Goal: Task Accomplishment & Management: Complete application form

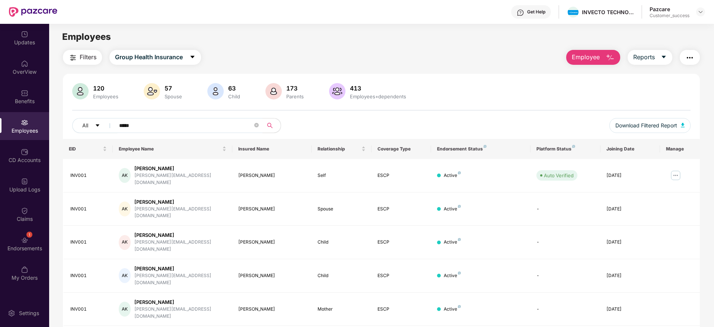
click at [699, 10] on img at bounding box center [700, 12] width 6 height 6
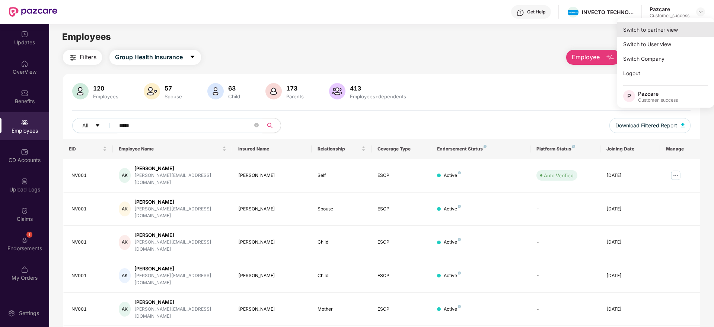
click at [664, 32] on div "Switch to partner view" at bounding box center [665, 29] width 97 height 15
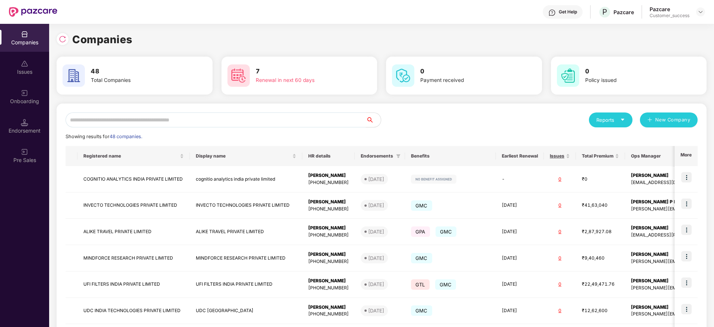
click at [145, 115] on input "text" at bounding box center [216, 119] width 300 height 15
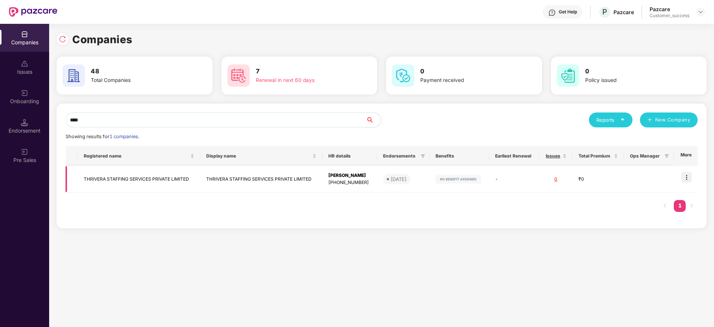
type input "****"
click at [141, 175] on td "THRIVERA STAFFING SERVICES PRIVATE LIMITED" at bounding box center [139, 179] width 122 height 26
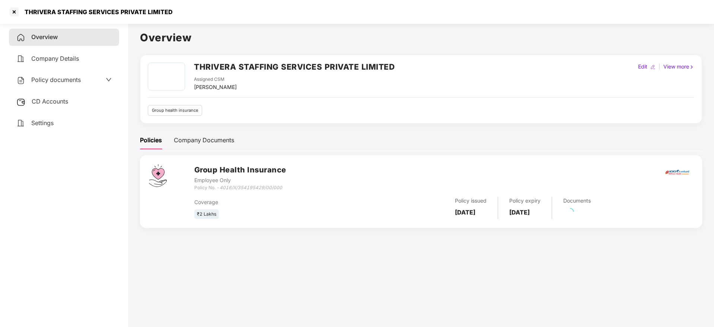
click at [54, 104] on span "CD Accounts" at bounding box center [50, 101] width 36 height 7
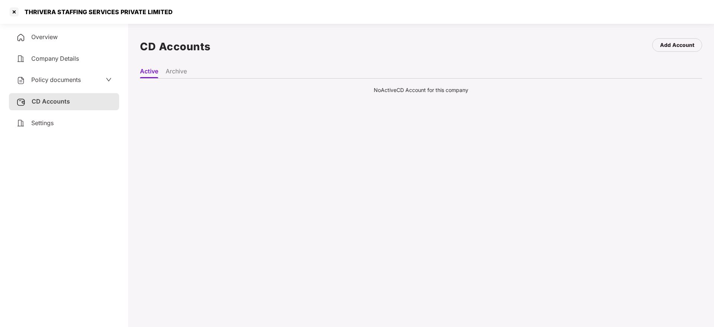
click at [183, 71] on li "Archive" at bounding box center [176, 72] width 21 height 11
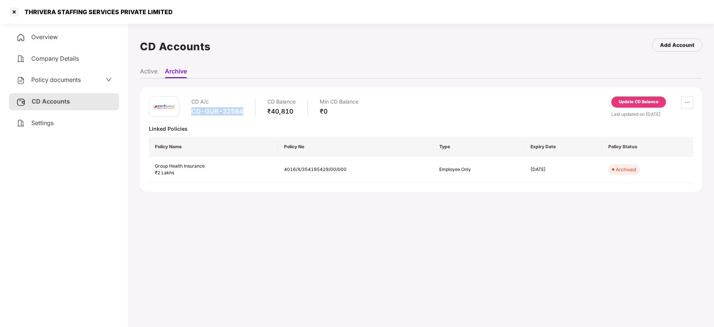
drag, startPoint x: 242, startPoint y: 111, endPoint x: 188, endPoint y: 114, distance: 54.8
click at [188, 114] on div "CD A/c CD-GUR-32584 CD Balance ₹40,810 Min CD Balance ₹0" at bounding box center [254, 106] width 210 height 21
copy div "CD-GUR-32584"
drag, startPoint x: 352, startPoint y: 169, endPoint x: 282, endPoint y: 172, distance: 70.8
click at [282, 172] on td "4016/X/354195429/00/000" at bounding box center [356, 170] width 156 height 26
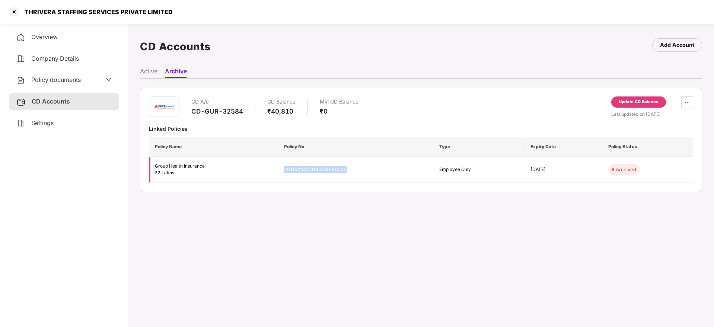
copy td "4016/X/354195429/00/000"
drag, startPoint x: 245, startPoint y: 109, endPoint x: 186, endPoint y: 110, distance: 58.4
click at [186, 110] on div "CD A/c CD-GUR-32584 CD Balance ₹40,810 Min CD Balance ₹0" at bounding box center [254, 106] width 210 height 21
copy div "CD-GUR-32584"
click at [49, 34] on span "Overview" at bounding box center [44, 36] width 26 height 7
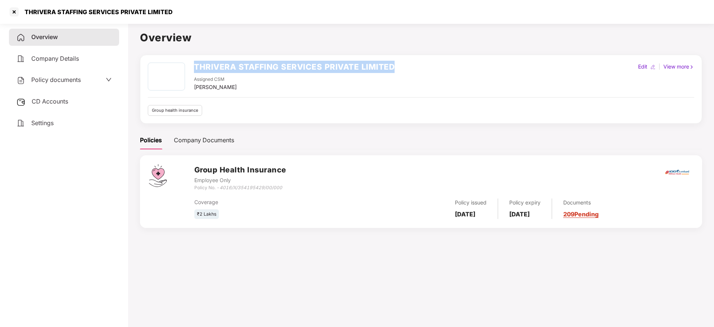
drag, startPoint x: 196, startPoint y: 66, endPoint x: 393, endPoint y: 66, distance: 197.6
click at [393, 66] on h2 "THRIVERA STAFFING SERVICES PRIVATE LIMITED" at bounding box center [294, 67] width 201 height 12
copy h2 "THRIVERA STAFFING SERVICES PRIVATE LIMITED"
click at [16, 12] on div at bounding box center [14, 12] width 12 height 12
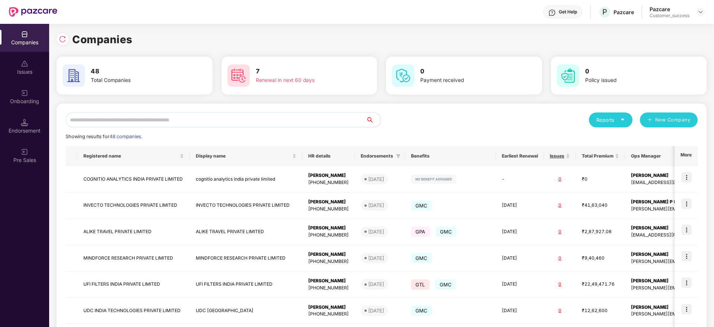
click at [223, 118] on input "text" at bounding box center [216, 119] width 300 height 15
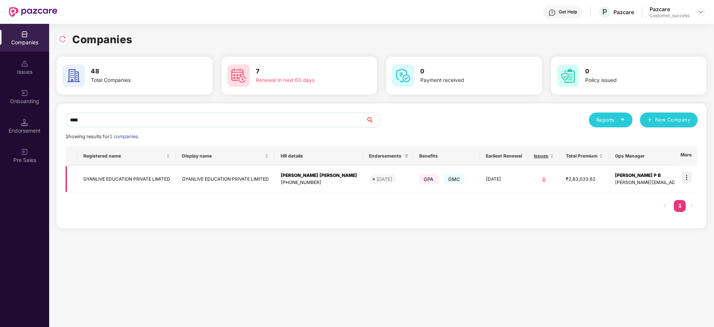
type input "****"
click at [160, 177] on td "GYANLIVE EDUCATION PRIVATE LIMITED" at bounding box center [126, 179] width 99 height 26
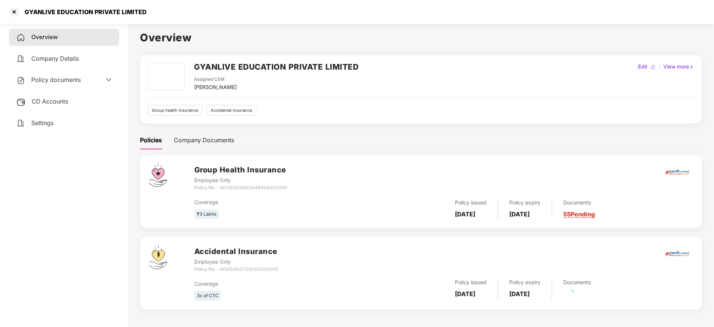
click at [59, 103] on span "CD Accounts" at bounding box center [50, 101] width 36 height 7
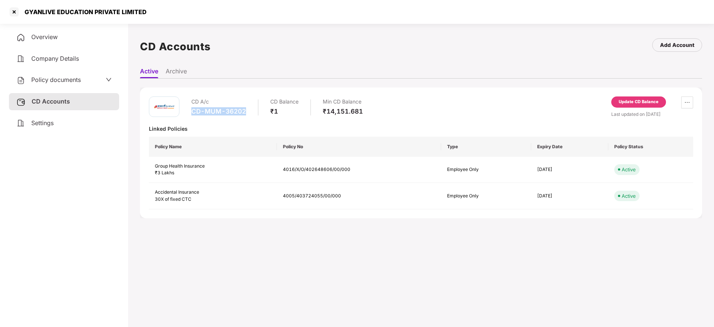
drag, startPoint x: 250, startPoint y: 111, endPoint x: 189, endPoint y: 112, distance: 61.0
click at [189, 112] on div "CD A/c CD-MUM-36202 CD Balance ₹1 Min CD Balance ₹14,151.681" at bounding box center [256, 106] width 214 height 21
copy div "CD-MUM-36202"
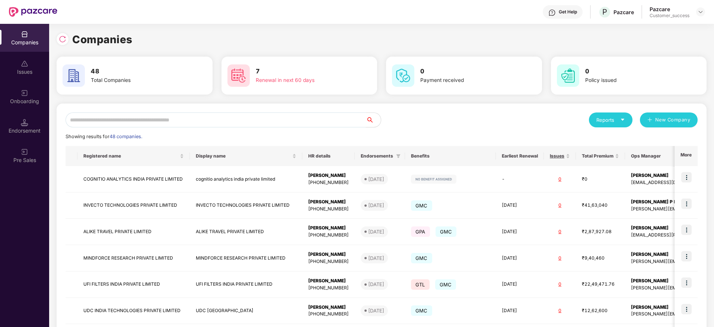
click at [151, 121] on input "text" at bounding box center [216, 119] width 300 height 15
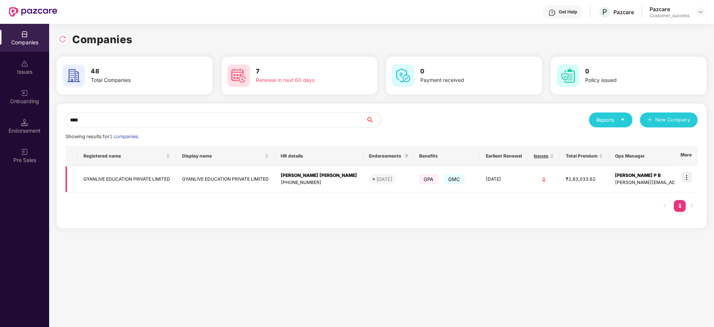
type input "****"
click at [249, 180] on td "GYANLIVE EDUCATION PRIVATE LIMITED" at bounding box center [225, 179] width 99 height 26
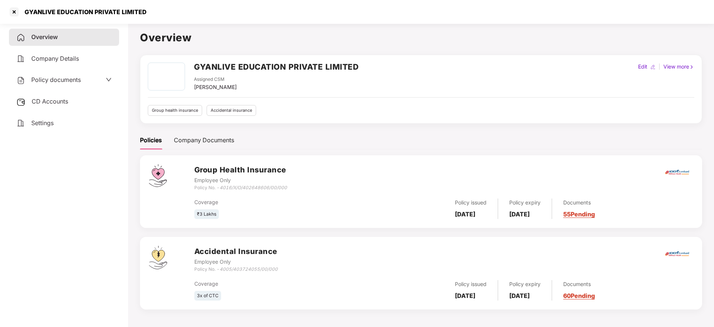
click at [591, 299] on link "60 Pending" at bounding box center [579, 295] width 32 height 7
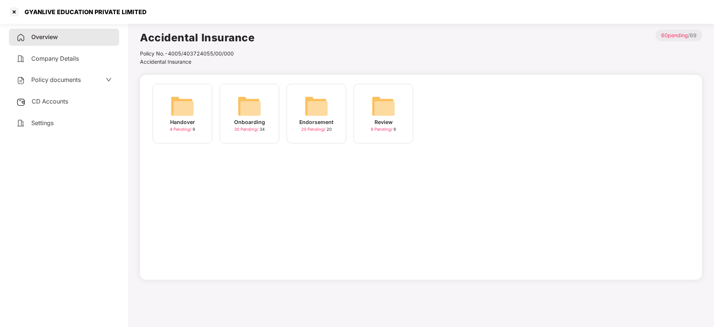
click at [244, 110] on img at bounding box center [249, 106] width 24 height 24
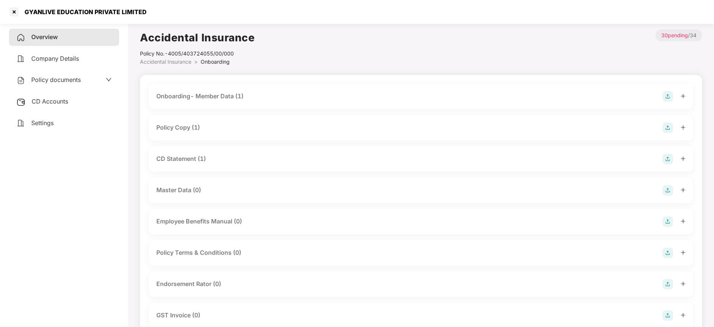
click at [207, 95] on div "Onboarding- Member Data (1)" at bounding box center [199, 96] width 87 height 9
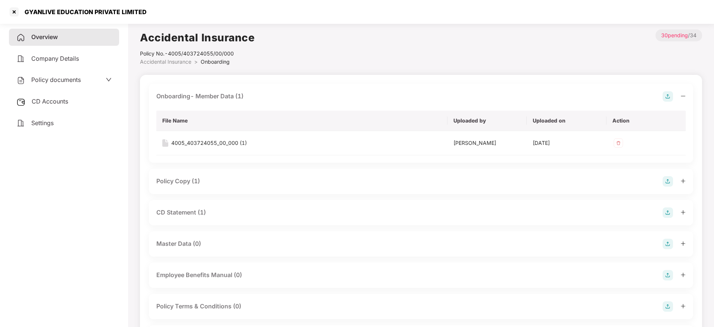
click at [196, 209] on div "CD Statement (1)" at bounding box center [180, 212] width 49 height 9
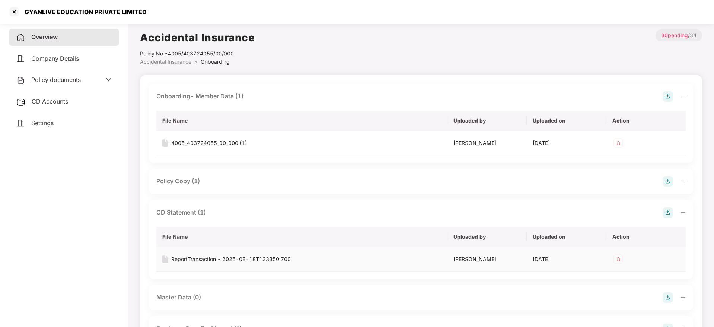
click at [233, 259] on div "ReportTransaction - 2025-08-18T133350.700" at bounding box center [230, 259] width 119 height 8
click at [224, 143] on div "4005_403724055_00_000 (1)" at bounding box center [209, 143] width 76 height 8
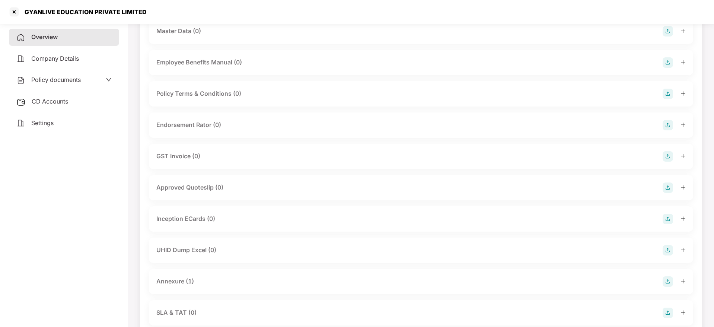
scroll to position [313, 0]
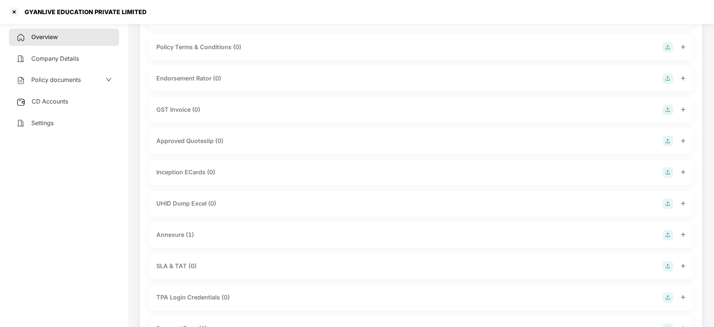
click at [184, 236] on div "Annexure (1)" at bounding box center [175, 234] width 38 height 9
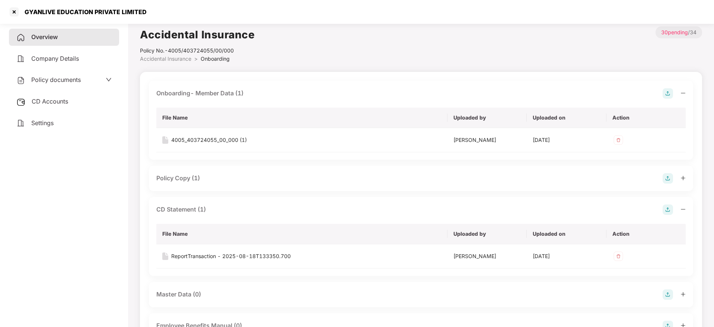
scroll to position [0, 0]
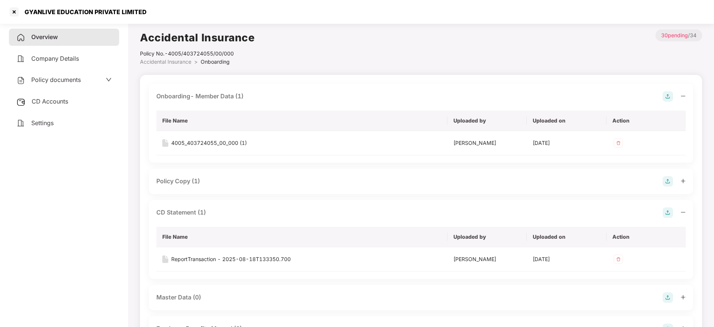
click at [49, 99] on span "CD Accounts" at bounding box center [50, 101] width 36 height 7
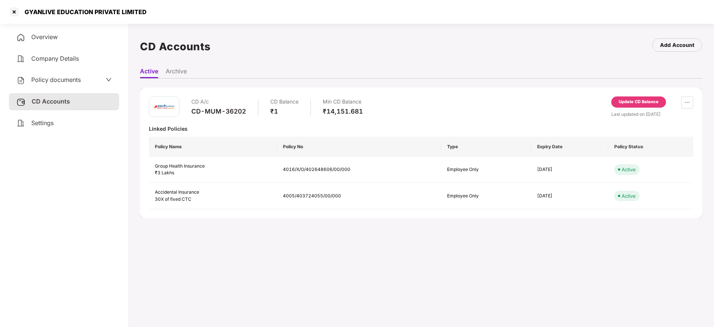
click at [52, 125] on span "Settings" at bounding box center [42, 122] width 22 height 7
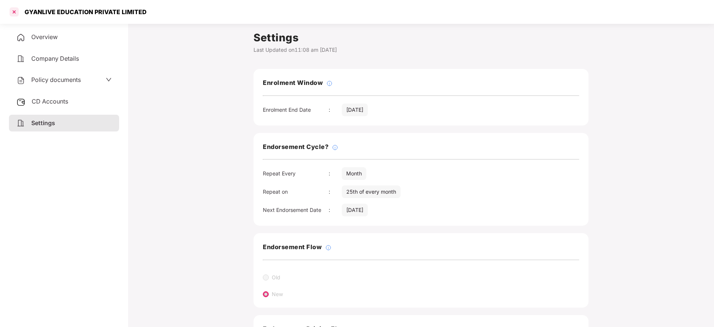
click at [13, 11] on div at bounding box center [14, 12] width 12 height 12
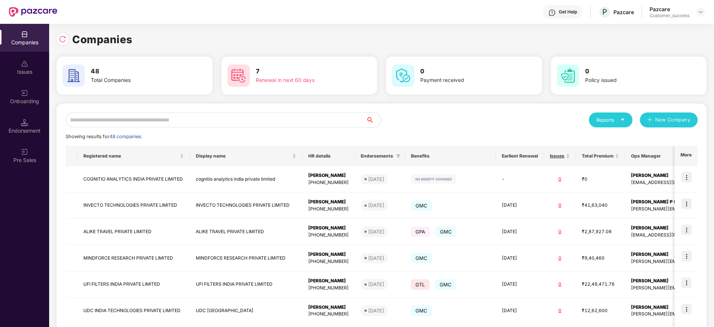
click at [155, 119] on input "text" at bounding box center [216, 119] width 300 height 15
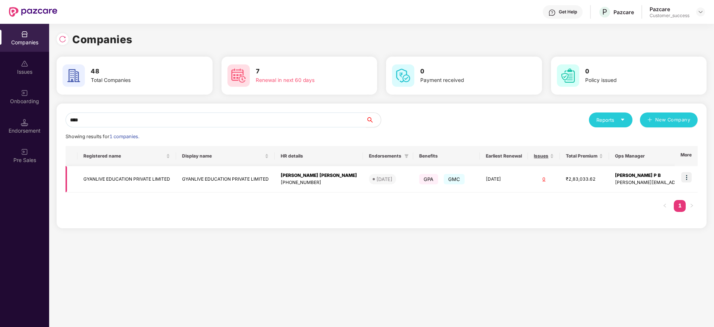
type input "****"
click at [145, 175] on td "GYANLIVE EDUCATION PRIVATE LIMITED" at bounding box center [126, 179] width 99 height 26
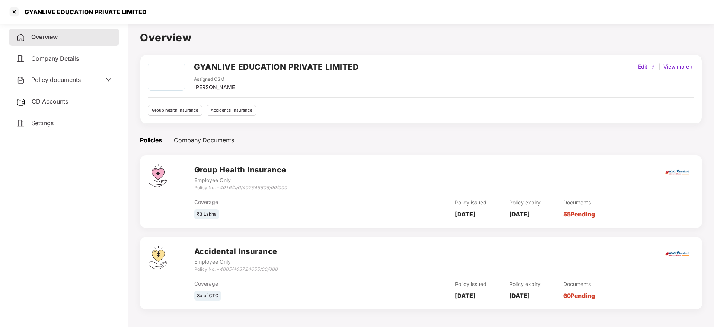
click at [595, 293] on link "60 Pending" at bounding box center [579, 295] width 32 height 7
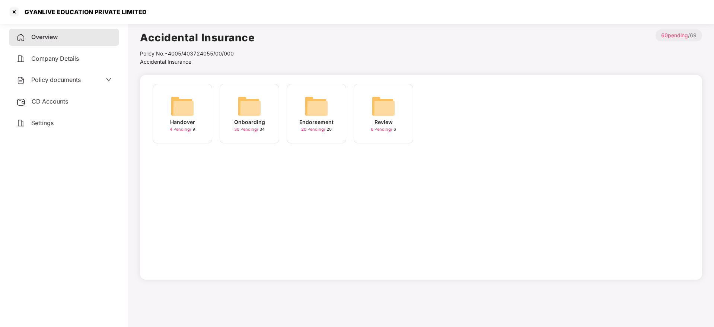
click at [313, 104] on img at bounding box center [316, 106] width 24 height 24
click at [253, 107] on img at bounding box center [249, 106] width 24 height 24
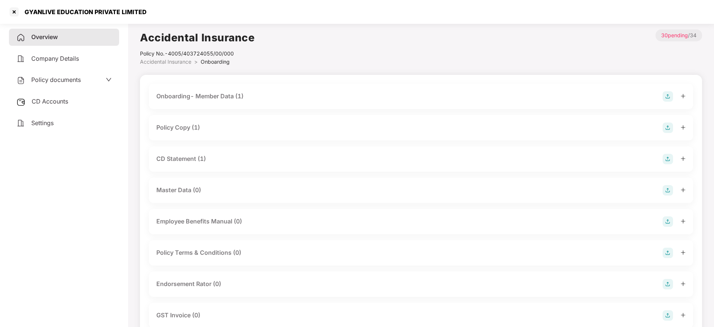
click at [189, 122] on div "Policy Copy (1)" at bounding box center [420, 127] width 529 height 10
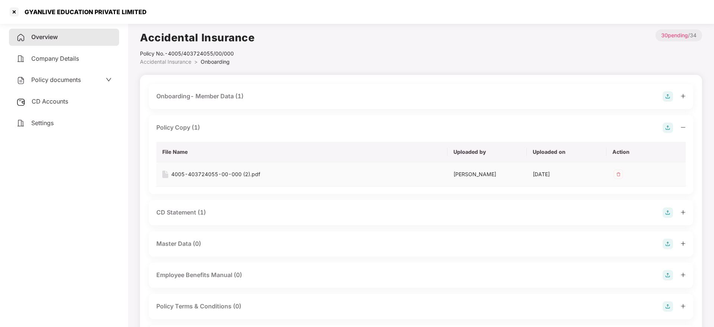
click at [195, 172] on div "4005-403724055-00-000 (2).pdf" at bounding box center [215, 174] width 89 height 8
click at [12, 12] on div at bounding box center [14, 12] width 12 height 12
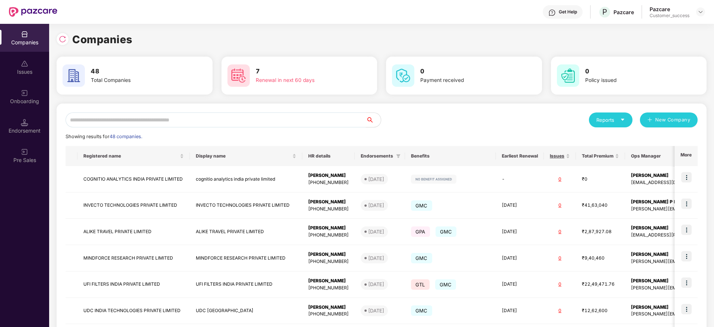
click at [164, 115] on input "text" at bounding box center [216, 119] width 300 height 15
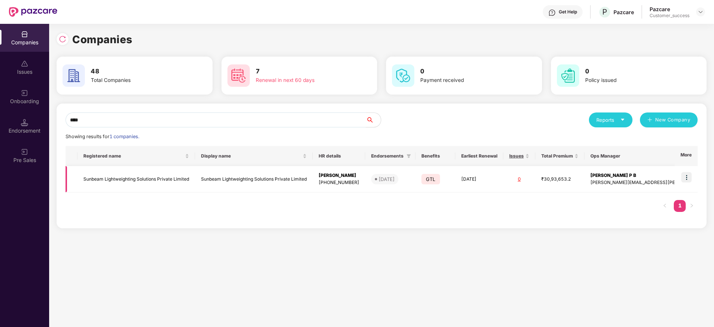
type input "****"
click at [152, 183] on td "Sunbeam Lightweighting Solutions Private Limited" at bounding box center [136, 179] width 118 height 26
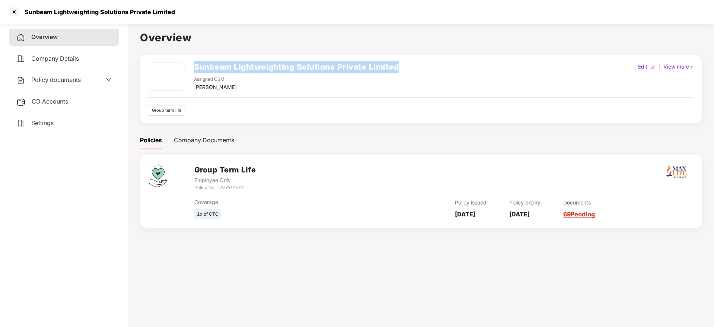
drag, startPoint x: 195, startPoint y: 66, endPoint x: 397, endPoint y: 63, distance: 202.9
click at [397, 63] on h2 "Sunbeam Lightweighting Solutions Private Limited" at bounding box center [296, 67] width 205 height 12
copy h2 "Sunbeam Lightweighting Solutions Private Limited"
click at [15, 14] on div at bounding box center [14, 12] width 12 height 12
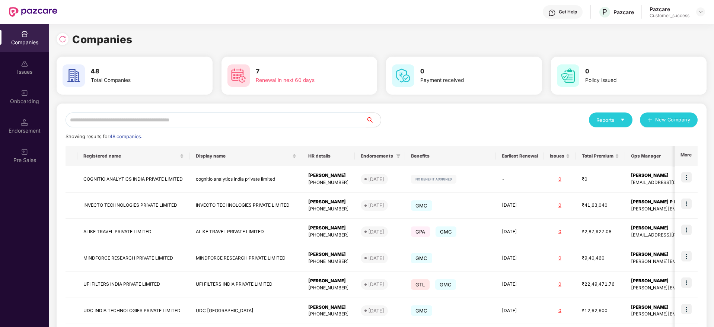
click at [171, 120] on input "text" at bounding box center [216, 119] width 300 height 15
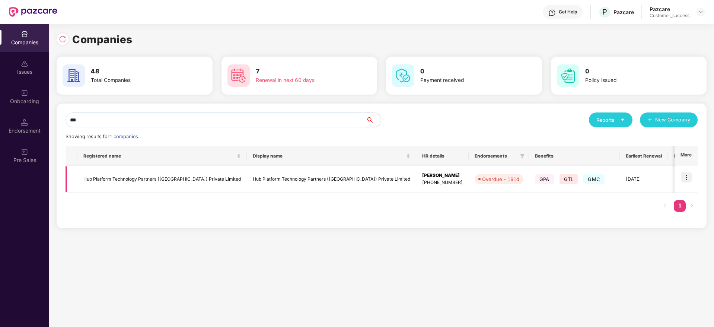
type input "***"
click at [686, 179] on img at bounding box center [686, 177] width 10 height 10
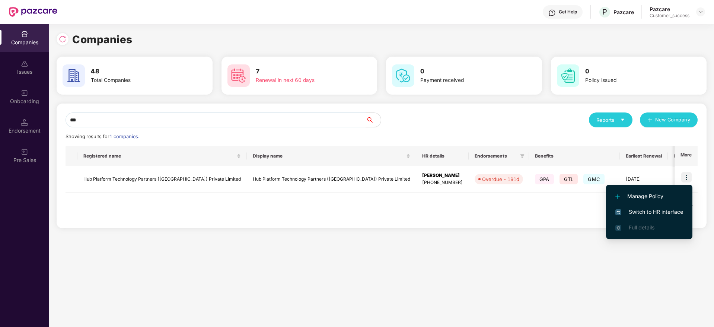
click at [648, 208] on span "Switch to HR interface" at bounding box center [649, 212] width 68 height 8
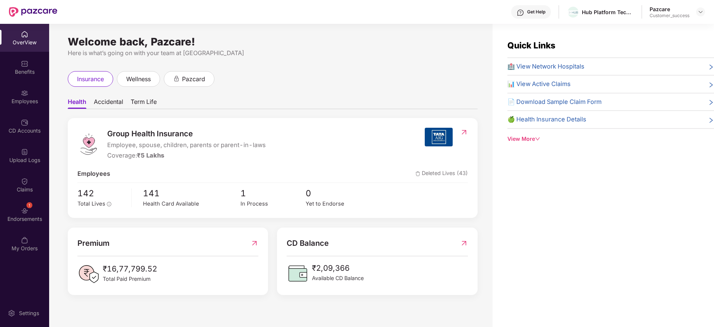
click at [26, 98] on div "Employees" at bounding box center [24, 101] width 49 height 7
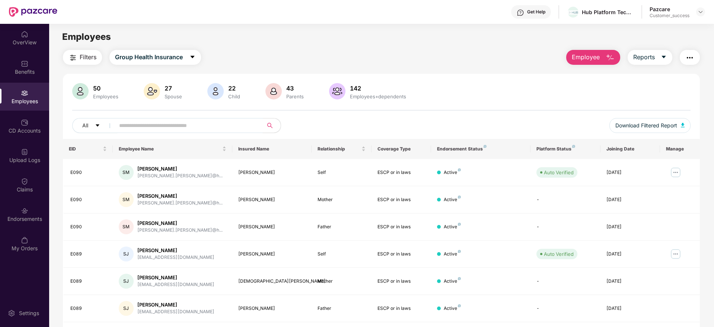
click at [162, 130] on input "text" at bounding box center [186, 125] width 134 height 11
click at [597, 58] on span "Employee" at bounding box center [586, 56] width 28 height 9
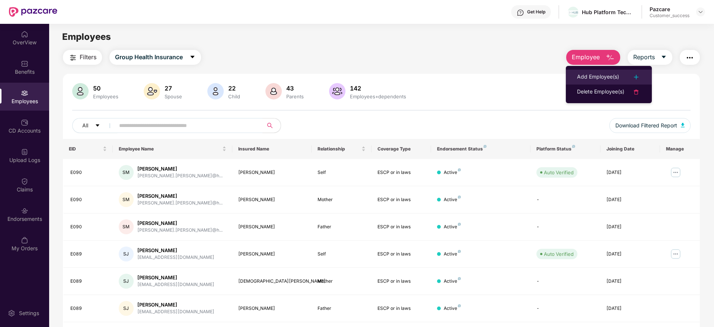
click at [604, 74] on div "Add Employee(s)" at bounding box center [598, 77] width 42 height 9
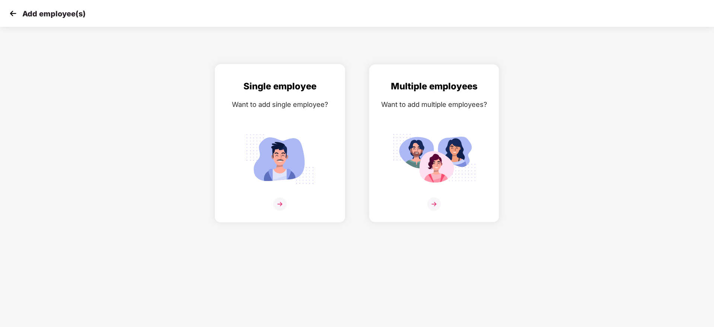
click at [286, 201] on img at bounding box center [279, 203] width 13 height 13
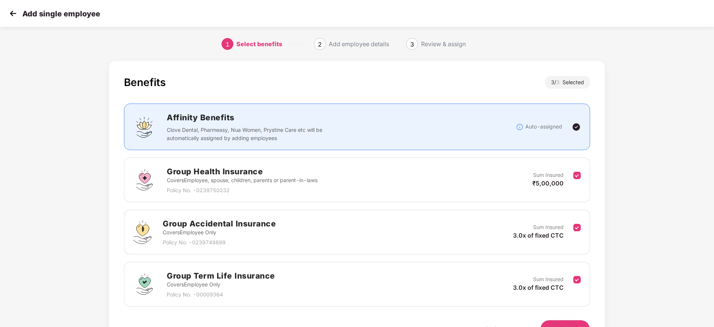
click at [565, 322] on button "Next" at bounding box center [565, 329] width 50 height 18
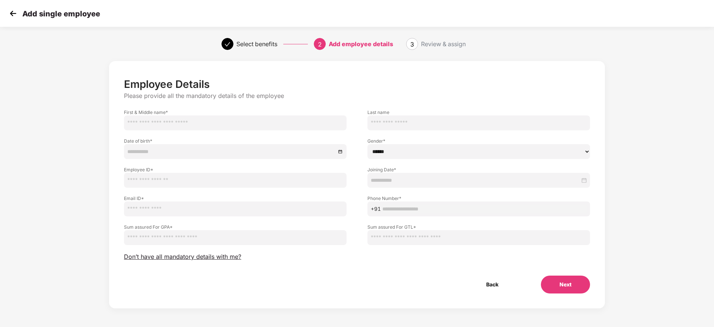
click at [192, 118] on input "text" at bounding box center [235, 122] width 223 height 15
paste input "**********"
type input "**********"
click at [392, 153] on select "****** **** ******" at bounding box center [478, 151] width 223 height 15
select select "****"
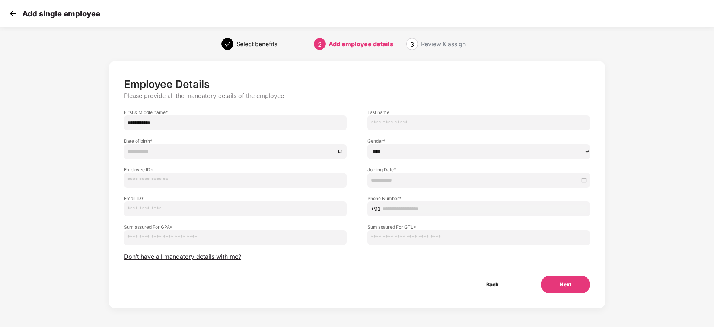
click at [367, 144] on select "****** **** ******" at bounding box center [478, 151] width 223 height 15
click at [396, 211] on input "text" at bounding box center [484, 209] width 204 height 8
paste input "**********"
type input "**********"
click at [173, 212] on input "email" at bounding box center [235, 208] width 223 height 15
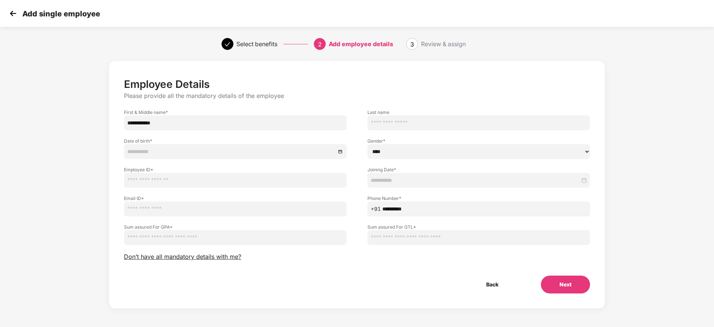
paste input "**********"
type input "**********"
click at [409, 181] on input at bounding box center [475, 180] width 209 height 8
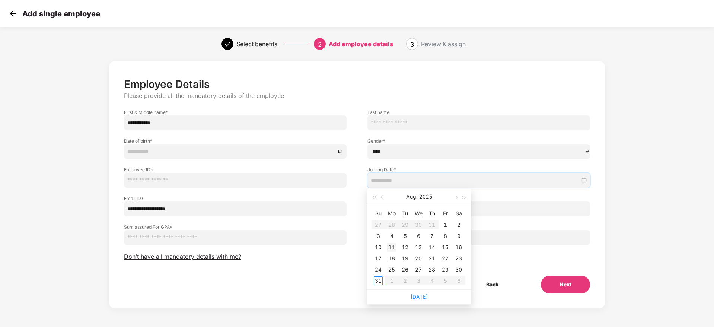
type input "**********"
click at [395, 247] on div "11" at bounding box center [391, 247] width 9 height 9
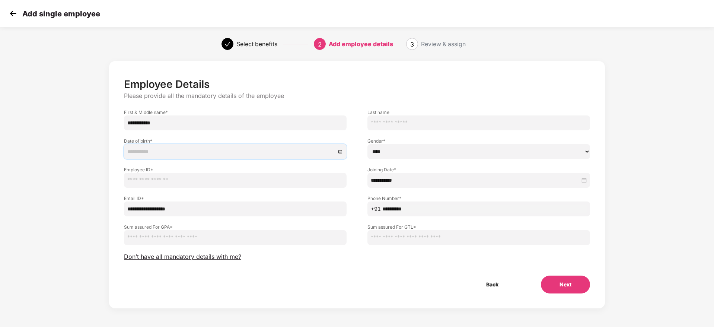
click at [153, 150] on input at bounding box center [231, 151] width 208 height 8
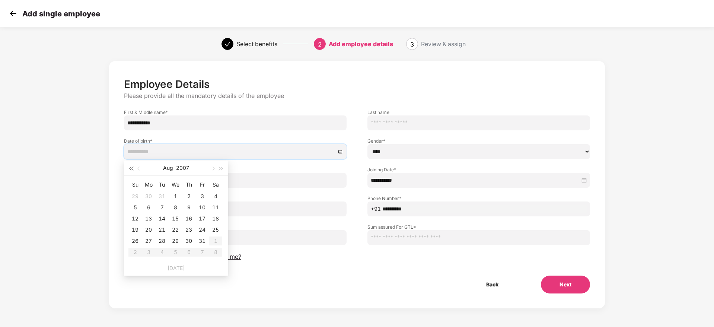
click at [130, 170] on button "button" at bounding box center [131, 167] width 8 height 15
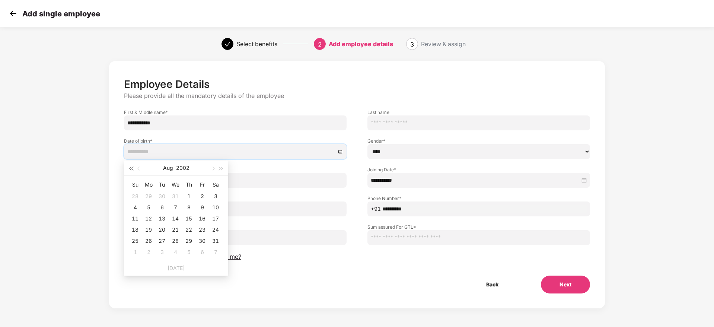
click at [130, 170] on button "button" at bounding box center [131, 167] width 8 height 15
click at [214, 168] on span "button" at bounding box center [213, 169] width 4 height 4
type input "**********"
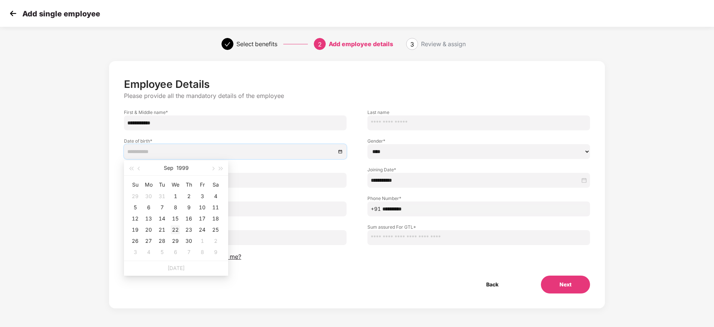
click at [177, 228] on div "22" at bounding box center [175, 229] width 9 height 9
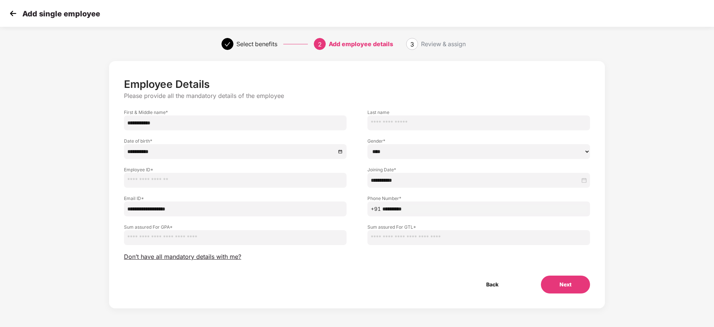
click at [143, 184] on input "text" at bounding box center [235, 180] width 223 height 15
type input "***"
click at [179, 238] on input "number" at bounding box center [235, 237] width 223 height 15
drag, startPoint x: 159, startPoint y: 239, endPoint x: 118, endPoint y: 239, distance: 40.9
click at [118, 239] on div "Sum assured For GPA * *******" at bounding box center [235, 230] width 243 height 29
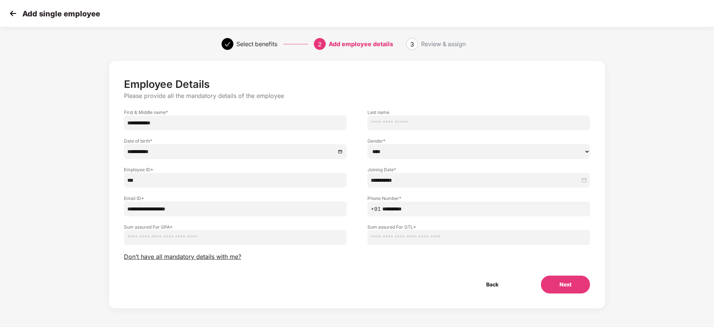
type input "*******"
click at [416, 238] on input "number" at bounding box center [478, 237] width 223 height 15
paste input "*******"
type input "*******"
click at [560, 286] on button "Next" at bounding box center [565, 284] width 49 height 18
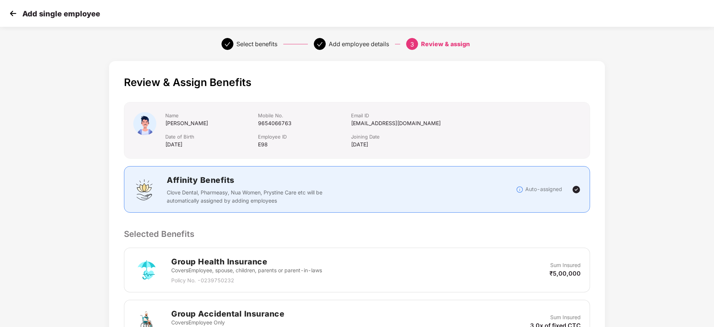
click at [593, 246] on div "Review & Assign Benefits Name [PERSON_NAME] Mobile No. [PHONE_NUMBER] Email ID …" at bounding box center [357, 288] width 496 height 454
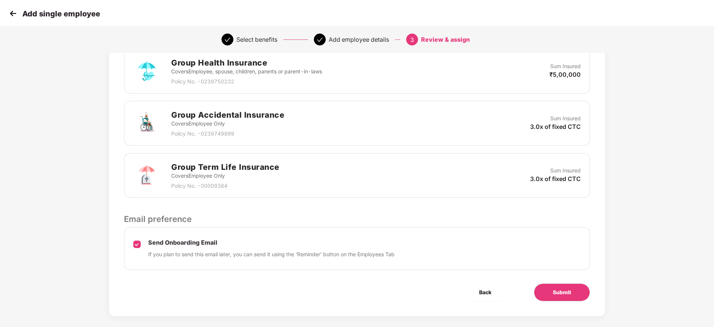
scroll to position [207, 0]
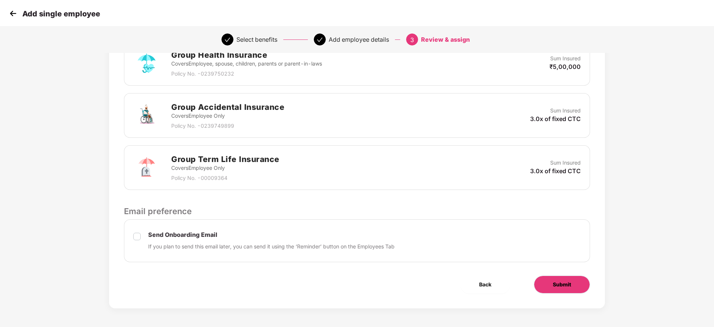
click at [567, 288] on span "Submit" at bounding box center [562, 284] width 18 height 8
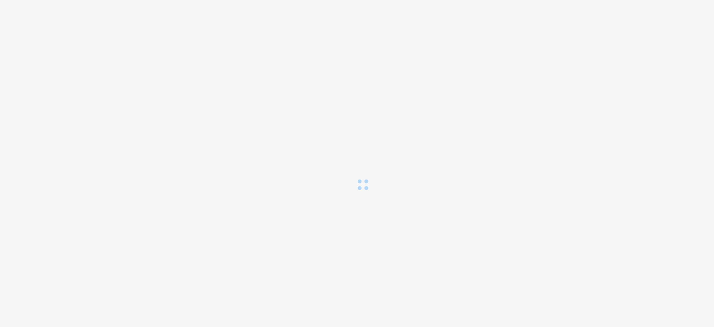
scroll to position [0, 0]
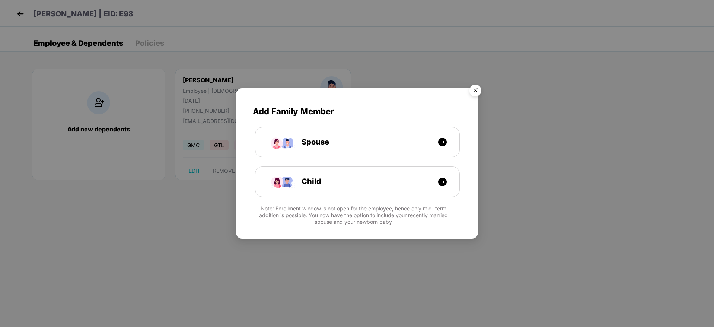
click at [475, 91] on img "Close" at bounding box center [475, 91] width 21 height 21
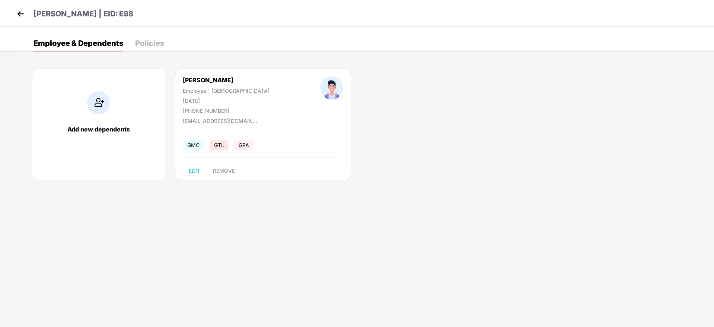
click at [21, 12] on img at bounding box center [20, 13] width 11 height 11
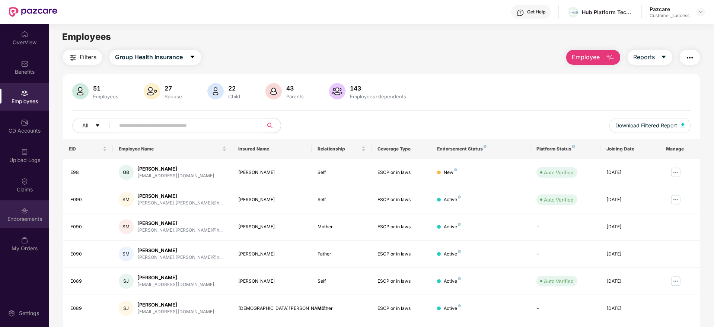
click at [20, 207] on div "Endorsements" at bounding box center [24, 214] width 49 height 28
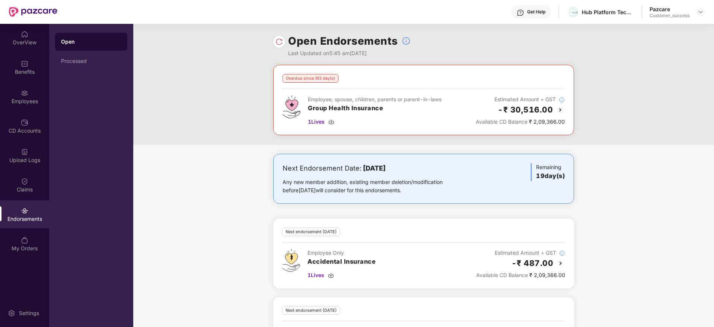
click at [271, 38] on div "Open Endorsements Last Updated on 5:45 am[DATE]" at bounding box center [423, 44] width 581 height 41
click at [277, 41] on img at bounding box center [278, 41] width 7 height 7
click at [280, 40] on img at bounding box center [278, 41] width 7 height 7
click at [654, 179] on div "Next Endorsement Date: [DATE] Any new member addition, existing member deletion…" at bounding box center [423, 304] width 581 height 300
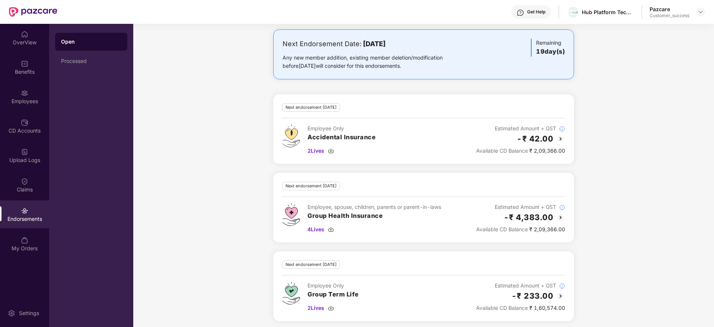
scroll to position [127, 0]
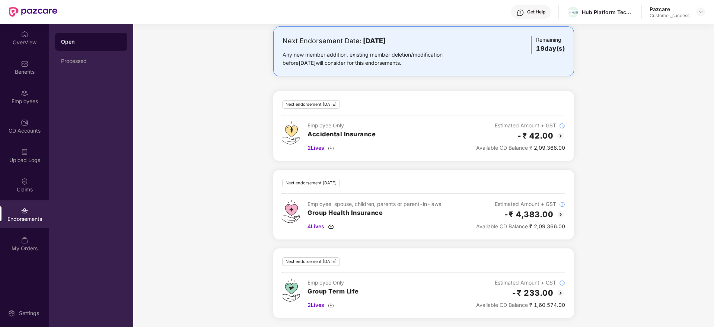
click at [333, 226] on img at bounding box center [331, 226] width 6 height 6
click at [25, 102] on div "Employees" at bounding box center [24, 101] width 49 height 7
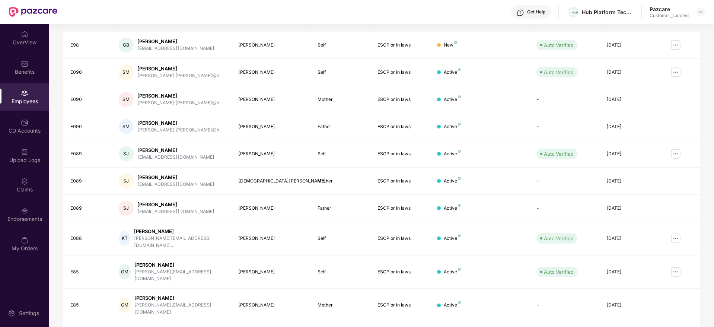
click at [704, 204] on div "Filters Group Health Insurance Employee Reports 51 Employees 27 Spouse 22 Child…" at bounding box center [381, 136] width 664 height 426
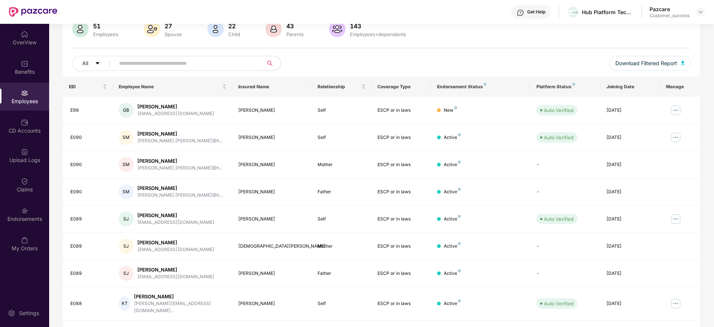
scroll to position [0, 0]
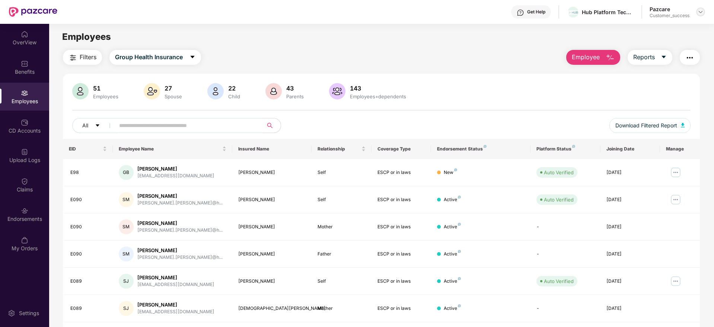
click at [700, 12] on img at bounding box center [700, 12] width 6 height 6
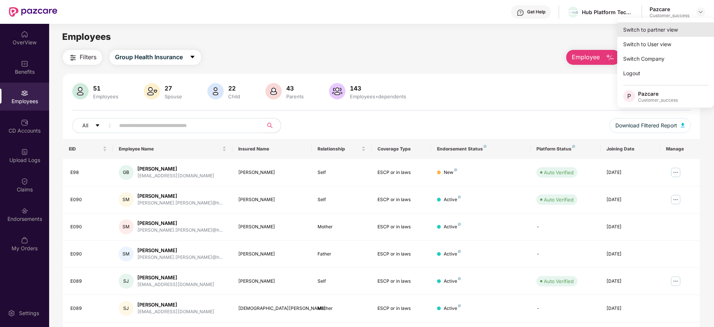
click at [659, 29] on div "Switch to partner view" at bounding box center [665, 29] width 97 height 15
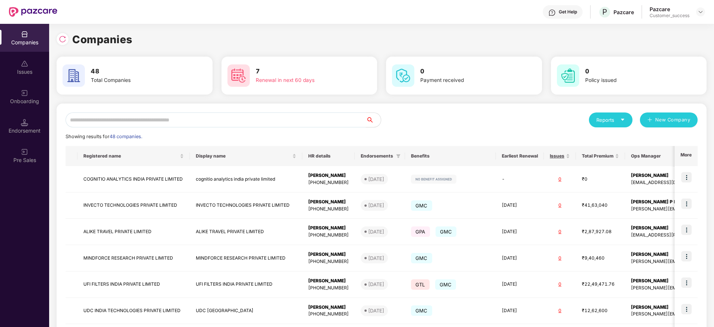
click at [207, 123] on input "text" at bounding box center [216, 119] width 300 height 15
type input "*"
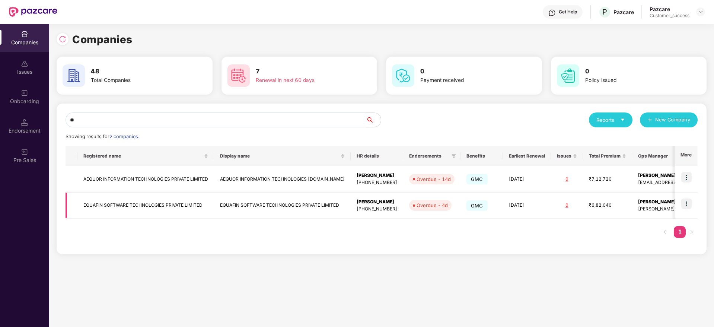
type input "**"
click at [687, 202] on img at bounding box center [686, 203] width 10 height 10
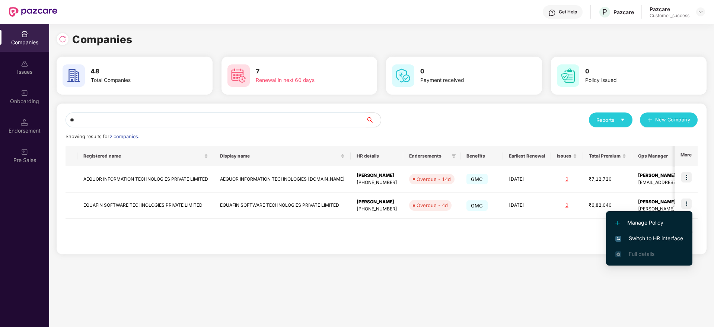
click at [645, 235] on span "Switch to HR interface" at bounding box center [649, 238] width 68 height 8
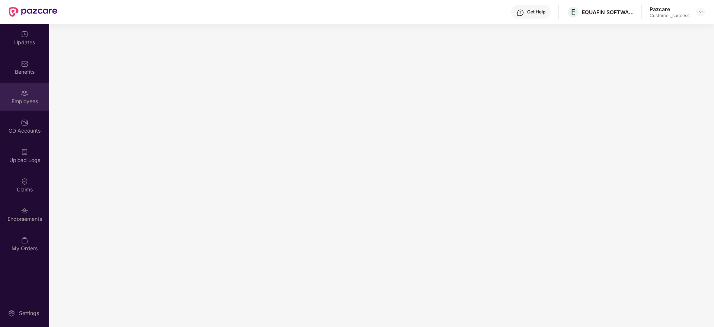
click at [18, 99] on div "Employees" at bounding box center [24, 101] width 49 height 7
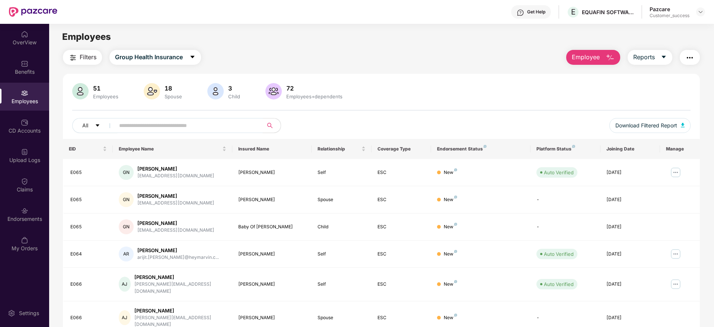
click at [140, 132] on span at bounding box center [186, 125] width 153 height 15
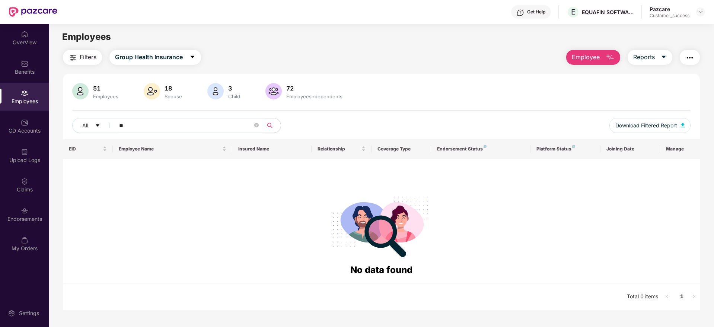
type input "*"
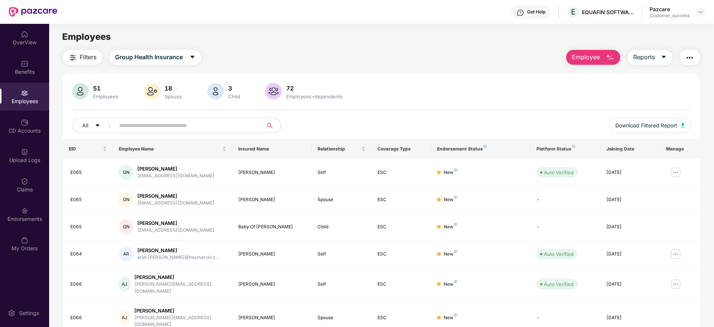
click at [592, 58] on span "Employee" at bounding box center [586, 56] width 28 height 9
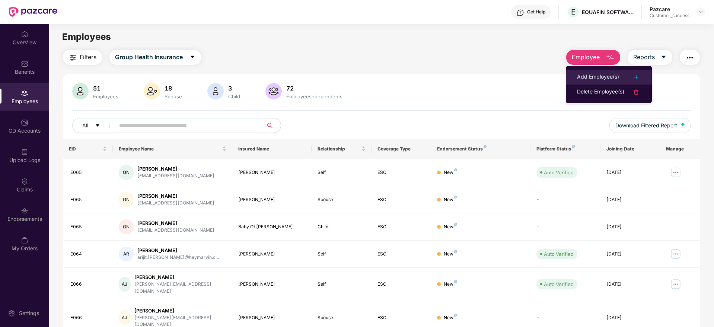
click at [598, 76] on div "Add Employee(s)" at bounding box center [598, 77] width 42 height 9
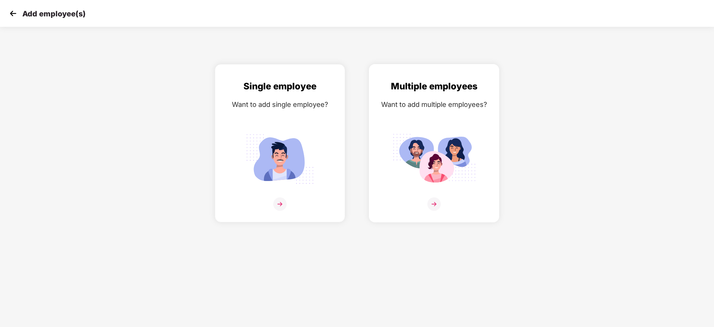
click at [442, 202] on div at bounding box center [434, 208] width 115 height 23
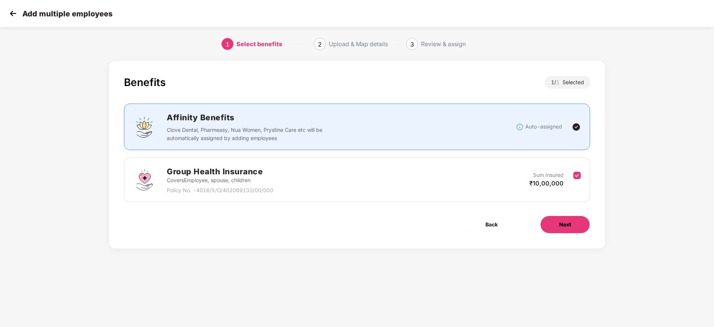
click at [564, 223] on span "Next" at bounding box center [565, 224] width 12 height 8
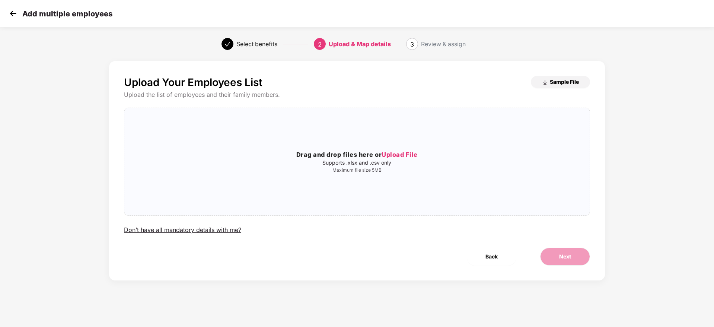
click at [548, 86] on button "Sample File" at bounding box center [560, 82] width 59 height 12
click at [405, 154] on span "Upload File" at bounding box center [399, 154] width 36 height 7
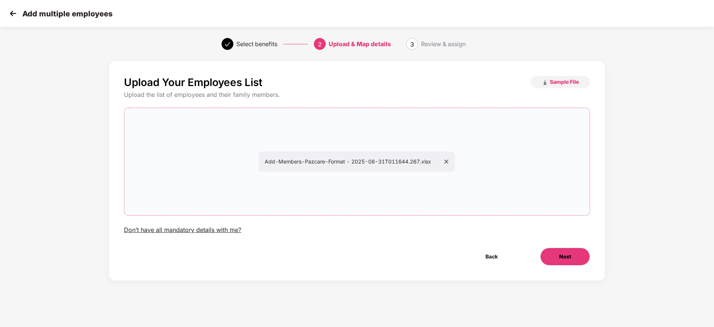
click at [553, 248] on button "Next" at bounding box center [565, 256] width 50 height 18
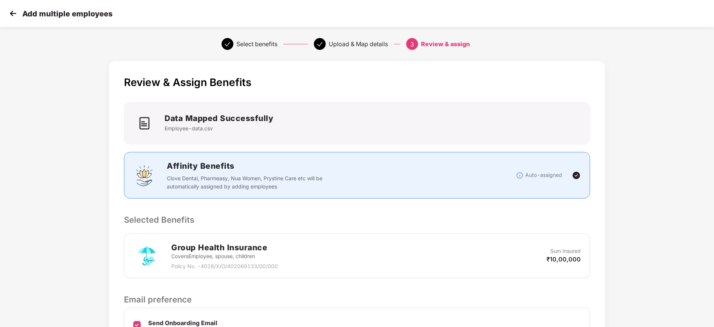
click at [496, 213] on p "Selected Benefits" at bounding box center [357, 219] width 466 height 13
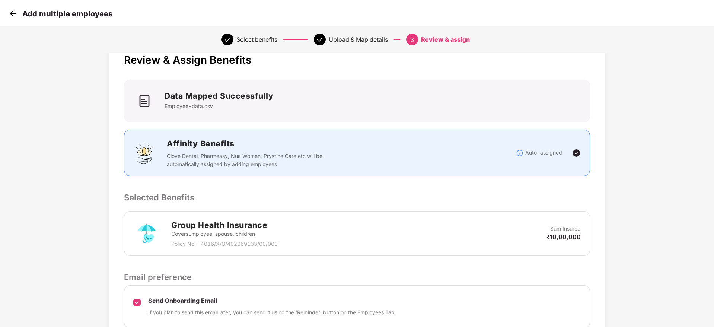
scroll to position [88, 0]
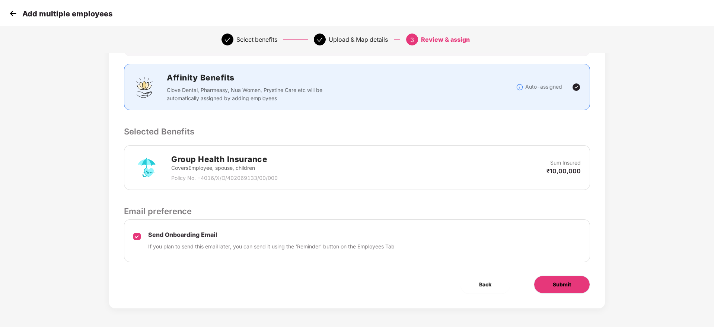
click at [565, 284] on span "Submit" at bounding box center [562, 284] width 18 height 8
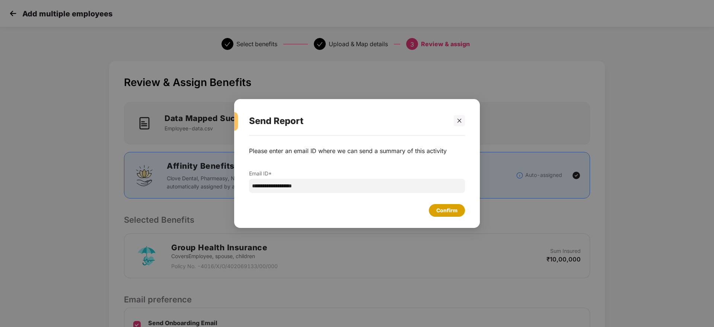
click at [450, 211] on div "Confirm" at bounding box center [446, 210] width 21 height 8
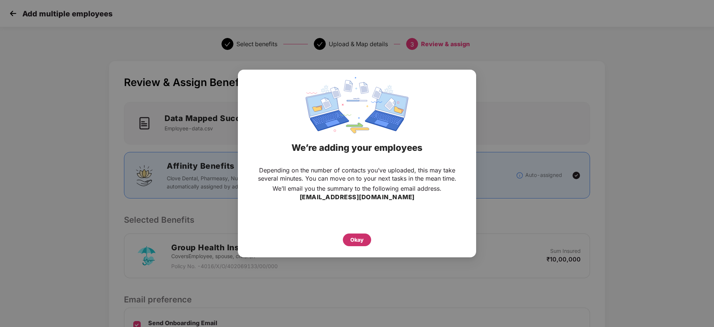
click at [365, 239] on div "Okay" at bounding box center [357, 239] width 28 height 13
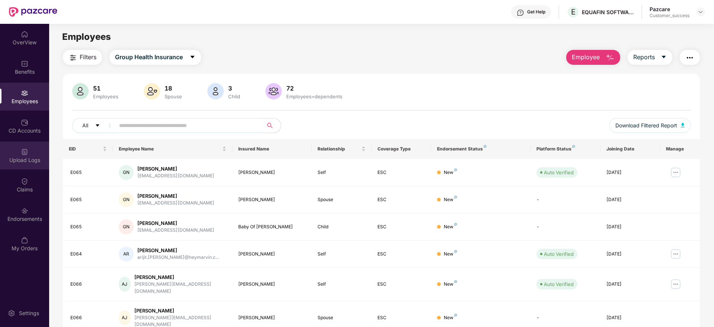
click at [24, 162] on div "Upload Logs" at bounding box center [24, 159] width 49 height 7
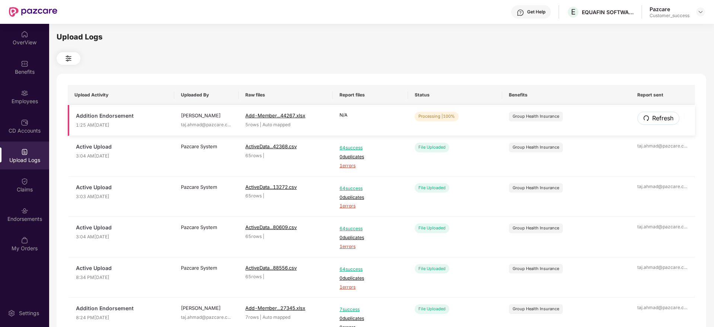
click at [653, 112] on button "Refresh" at bounding box center [658, 118] width 42 height 13
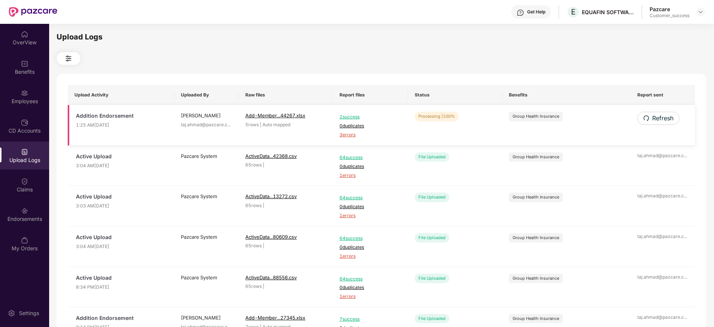
click at [346, 133] on span "3 errors" at bounding box center [370, 134] width 62 height 7
click at [28, 95] on img at bounding box center [24, 92] width 7 height 7
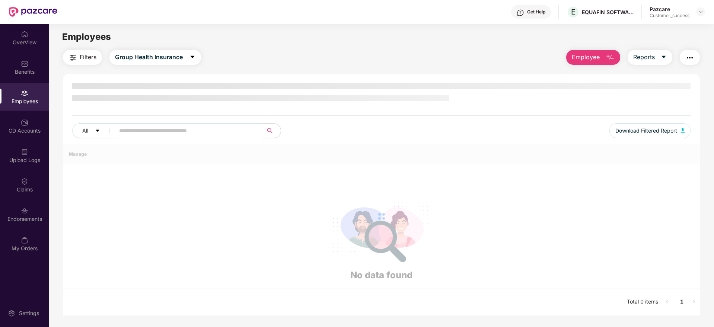
click at [592, 60] on span "Employee" at bounding box center [586, 56] width 28 height 9
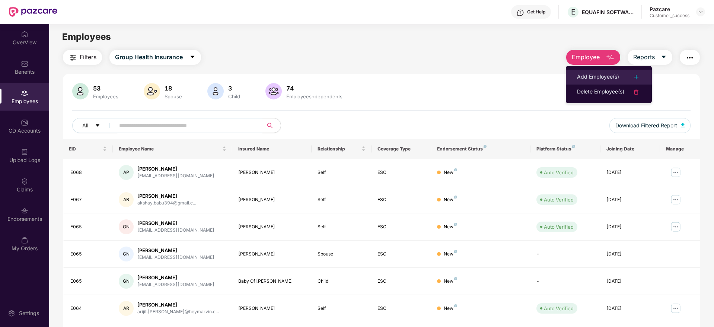
click at [595, 79] on div "Add Employee(s)" at bounding box center [598, 77] width 42 height 9
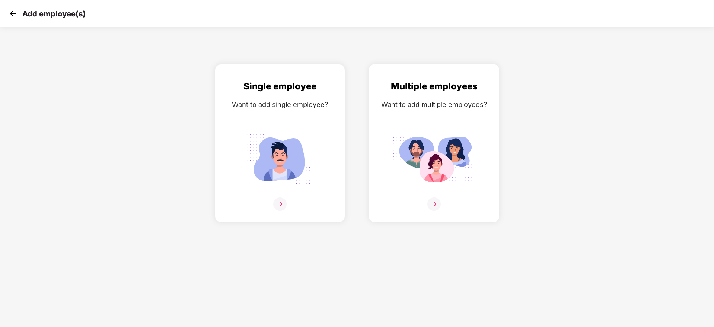
click at [439, 198] on img at bounding box center [433, 203] width 13 height 13
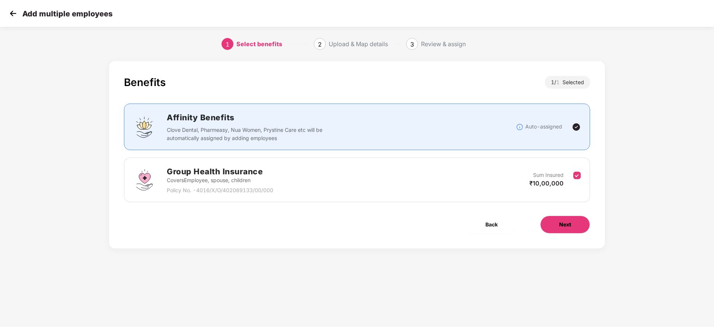
click at [568, 222] on span "Next" at bounding box center [565, 224] width 12 height 8
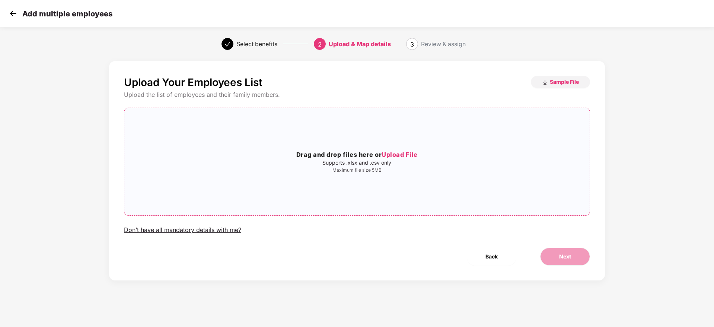
click at [400, 153] on span "Upload File" at bounding box center [399, 154] width 36 height 7
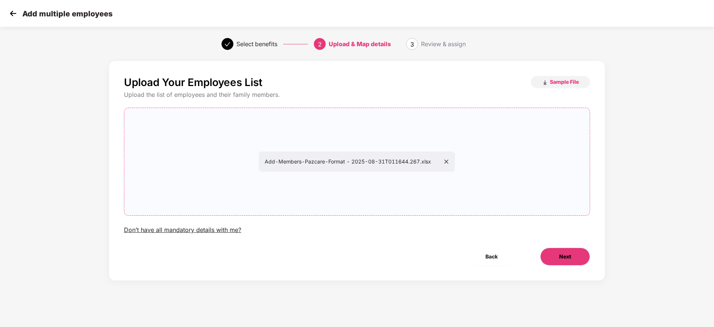
click at [552, 258] on button "Next" at bounding box center [565, 256] width 50 height 18
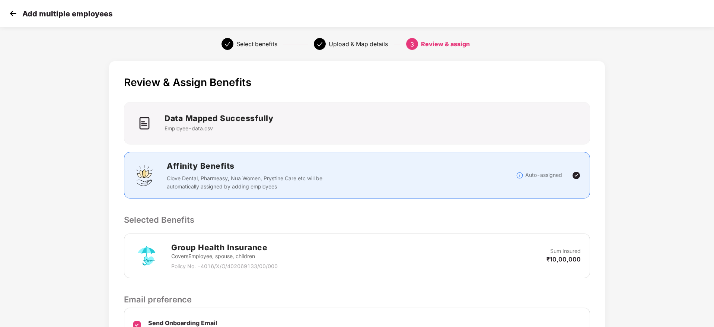
click at [423, 214] on p "Selected Benefits" at bounding box center [357, 219] width 466 height 13
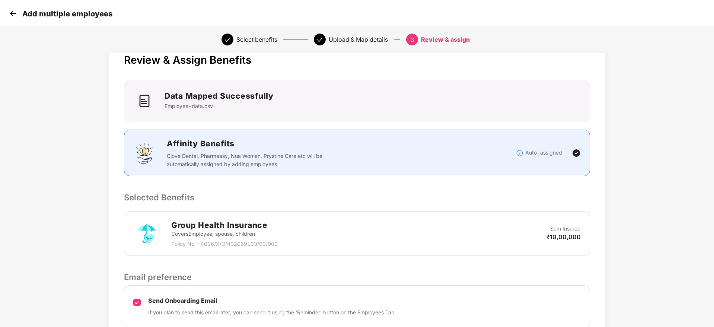
scroll to position [88, 0]
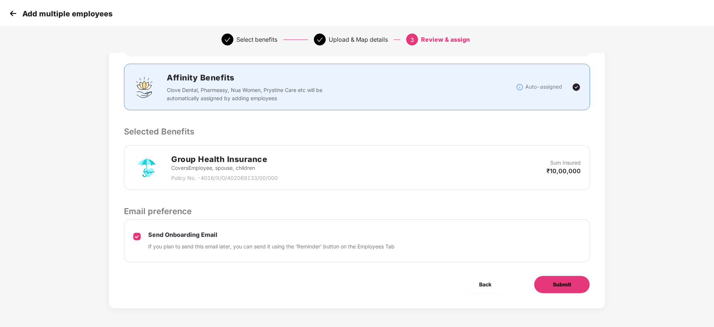
click at [555, 282] on span "Submit" at bounding box center [562, 284] width 18 height 8
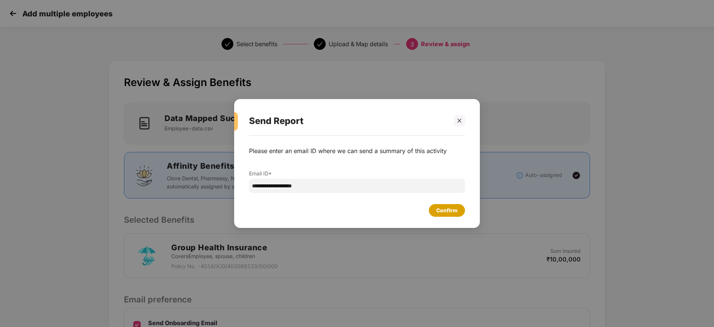
click at [451, 209] on div "Confirm" at bounding box center [446, 210] width 21 height 8
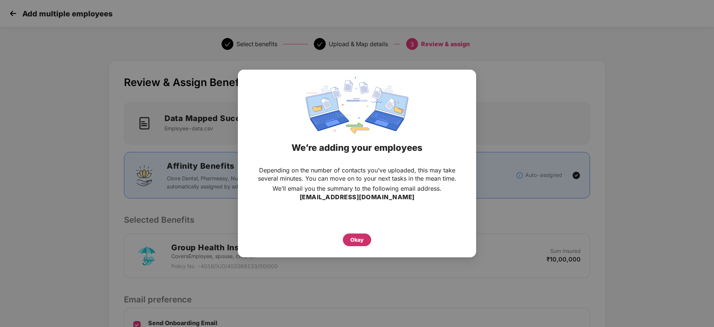
click at [364, 239] on div "Okay" at bounding box center [357, 239] width 28 height 13
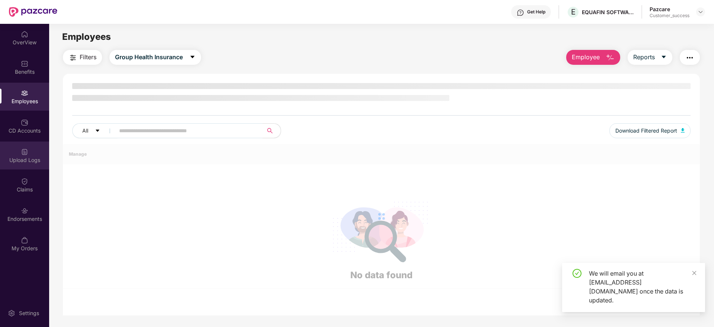
click at [28, 156] on div "Upload Logs" at bounding box center [24, 159] width 49 height 7
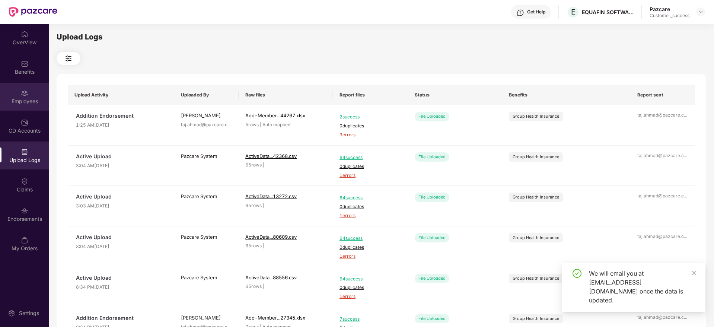
click at [24, 101] on div "Employees" at bounding box center [24, 101] width 49 height 7
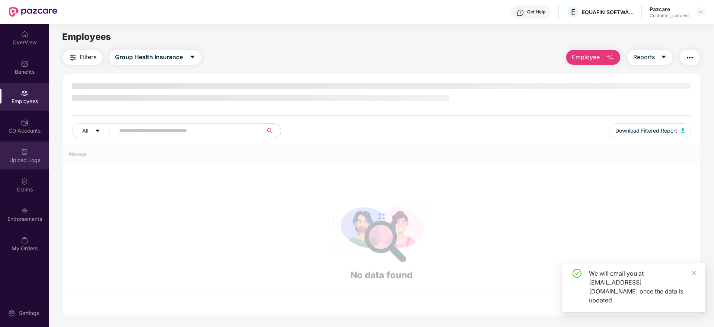
click at [24, 164] on div "Upload Logs" at bounding box center [24, 155] width 49 height 28
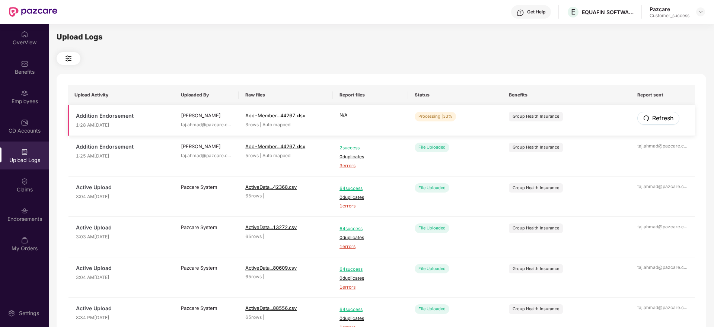
click at [650, 112] on button "Refresh" at bounding box center [658, 118] width 42 height 13
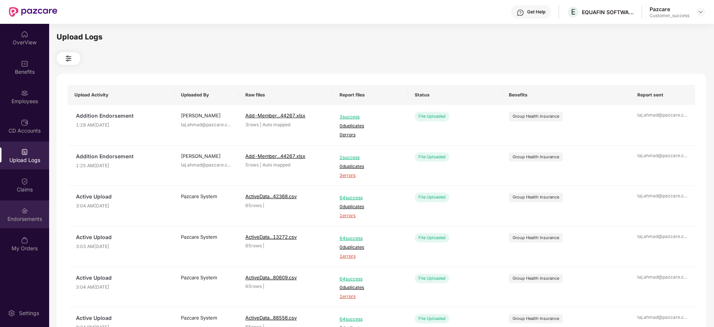
click at [28, 215] on div "Endorsements" at bounding box center [24, 218] width 49 height 7
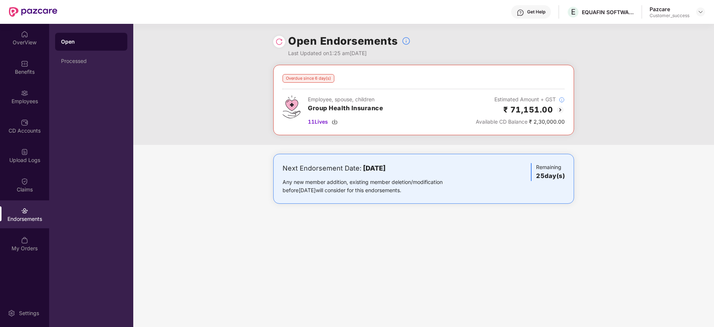
click at [278, 42] on img at bounding box center [278, 41] width 7 height 7
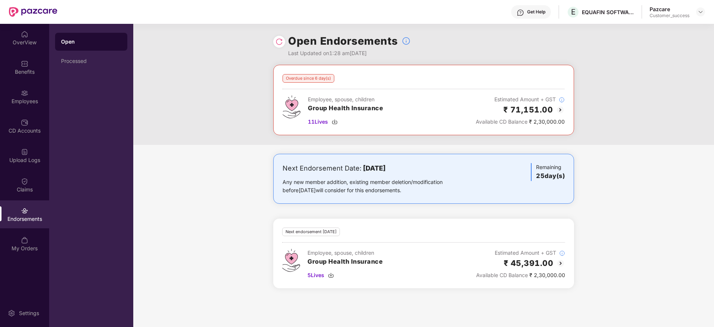
click at [198, 127] on div "Overdue since 6 day(s) Employee, spouse, children Group Health Insurance 11 Liv…" at bounding box center [423, 105] width 581 height 80
click at [29, 96] on div "Employees" at bounding box center [24, 97] width 49 height 28
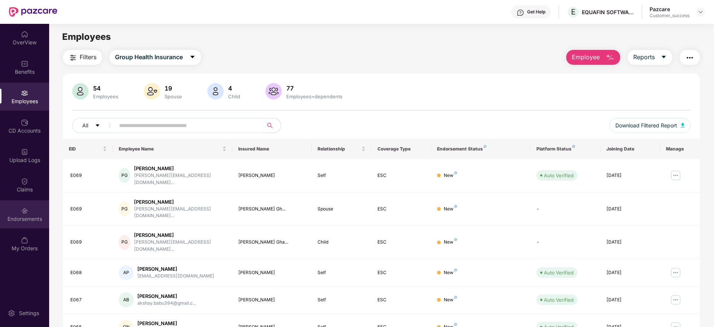
click at [16, 207] on div "Endorsements" at bounding box center [24, 214] width 49 height 28
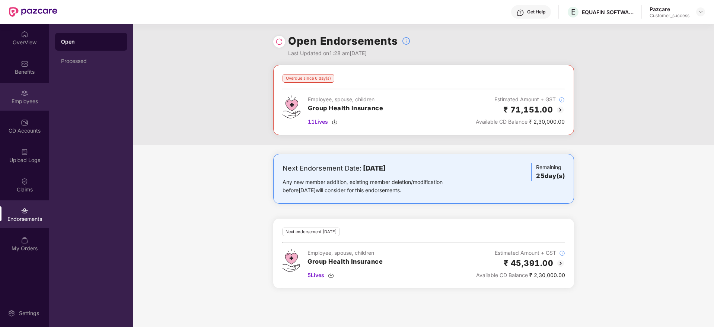
click at [28, 102] on div "Employees" at bounding box center [24, 101] width 49 height 7
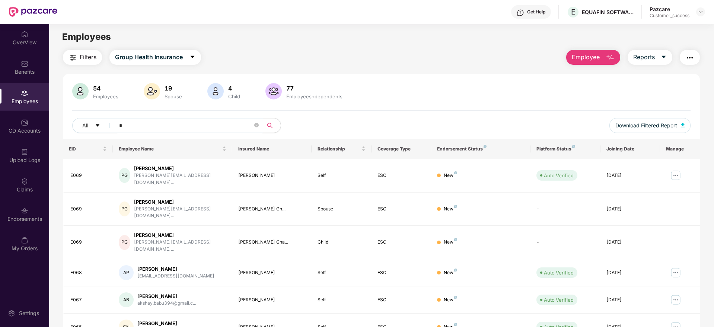
click at [181, 127] on input "*" at bounding box center [186, 125] width 134 height 11
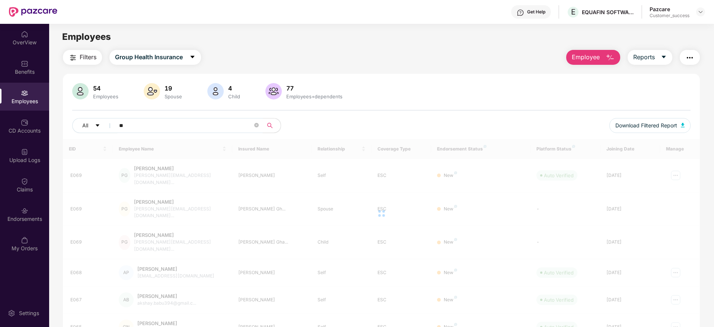
type input "*"
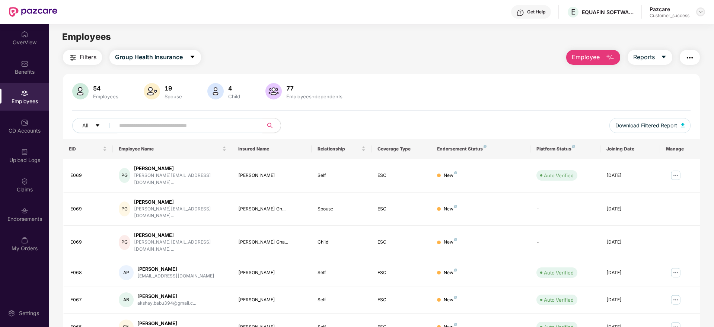
click at [698, 13] on img at bounding box center [700, 12] width 6 height 6
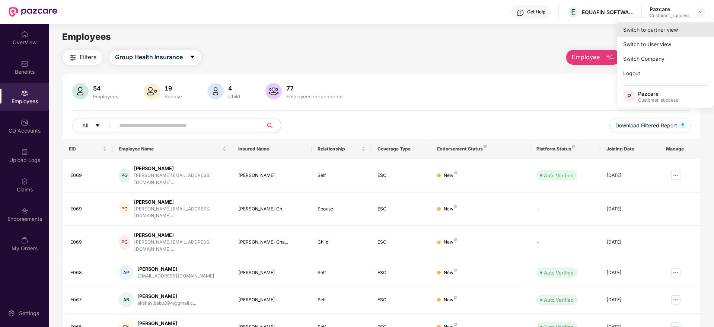
click at [664, 27] on div "Switch to partner view" at bounding box center [665, 29] width 97 height 15
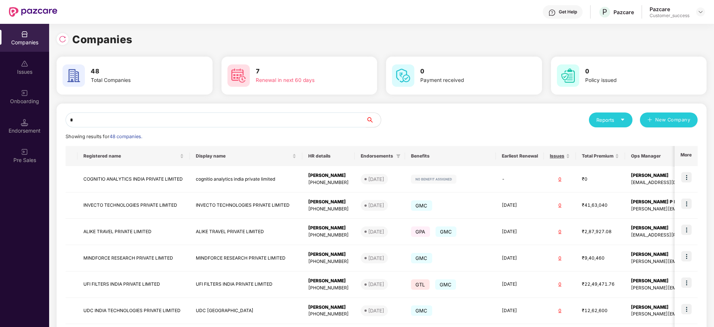
click at [196, 119] on input "*" at bounding box center [216, 119] width 300 height 15
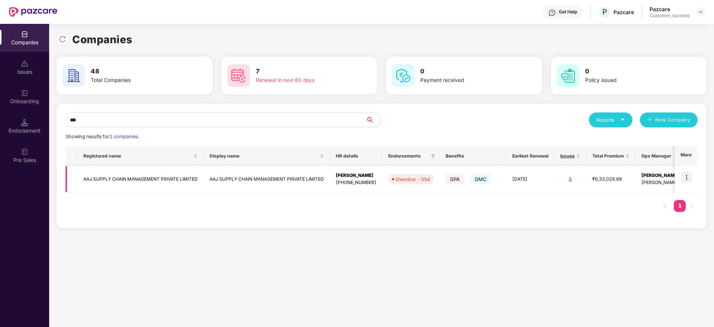
type input "***"
click at [690, 176] on img at bounding box center [686, 177] width 10 height 10
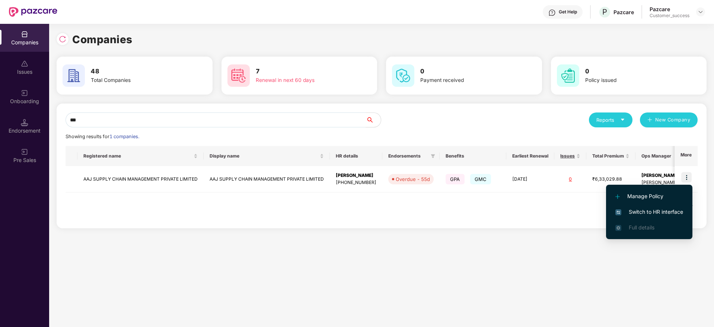
click at [653, 212] on span "Switch to HR interface" at bounding box center [649, 212] width 68 height 8
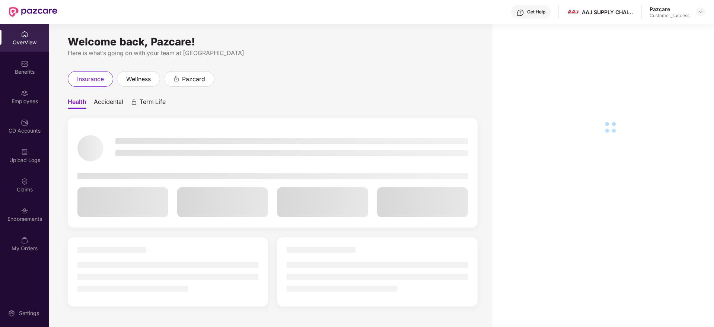
click at [29, 99] on div "Employees" at bounding box center [24, 101] width 49 height 7
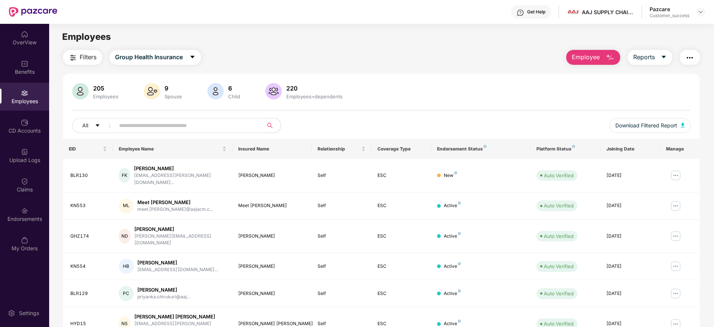
click at [74, 54] on img "button" at bounding box center [72, 57] width 9 height 9
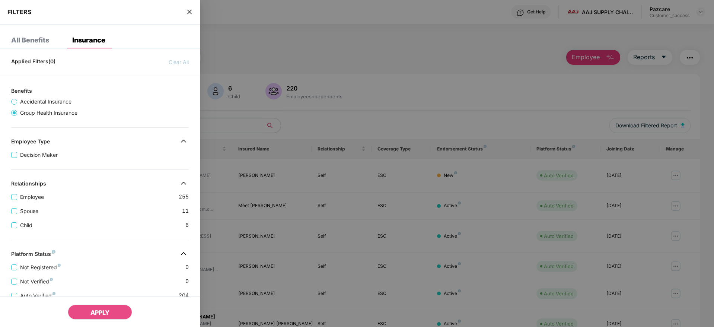
click at [117, 220] on div "Child [DEMOGRAPHIC_DATA]" at bounding box center [100, 222] width 178 height 14
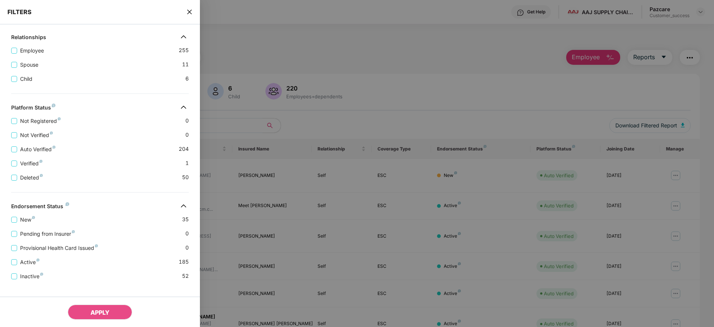
scroll to position [156, 0]
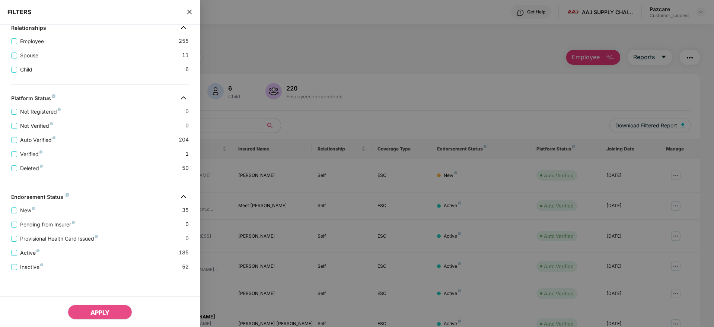
click at [191, 12] on icon "close" at bounding box center [189, 12] width 6 height 6
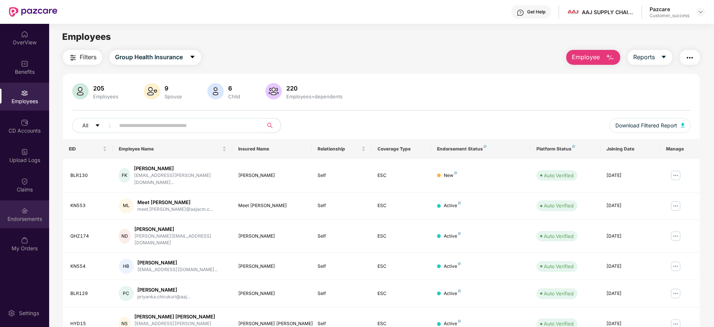
click at [26, 220] on div "Endorsements" at bounding box center [24, 218] width 49 height 7
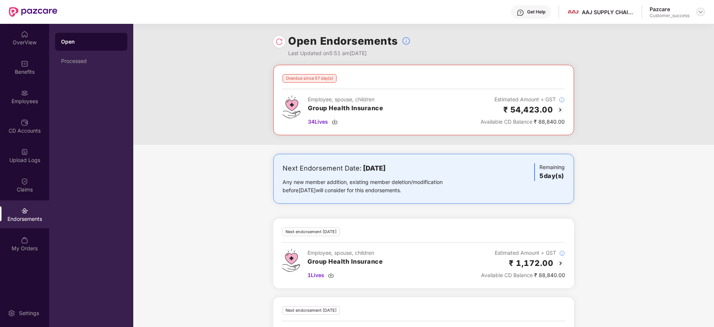
click at [699, 10] on img at bounding box center [700, 12] width 6 height 6
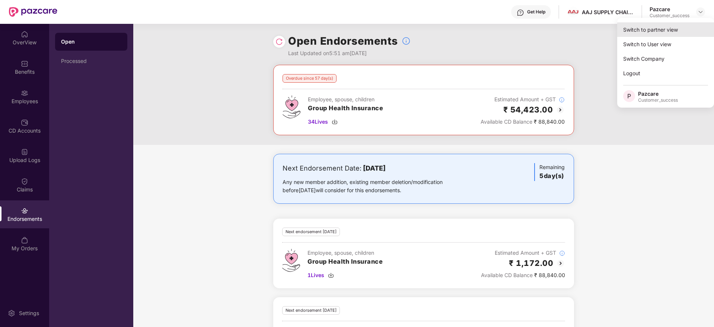
click at [655, 33] on div "Switch to partner view" at bounding box center [665, 29] width 97 height 15
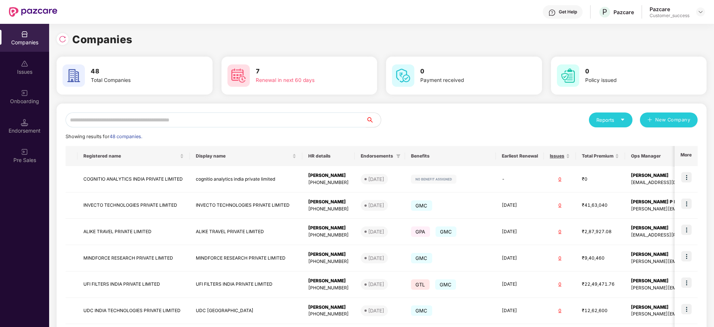
click at [228, 117] on input "text" at bounding box center [216, 119] width 300 height 15
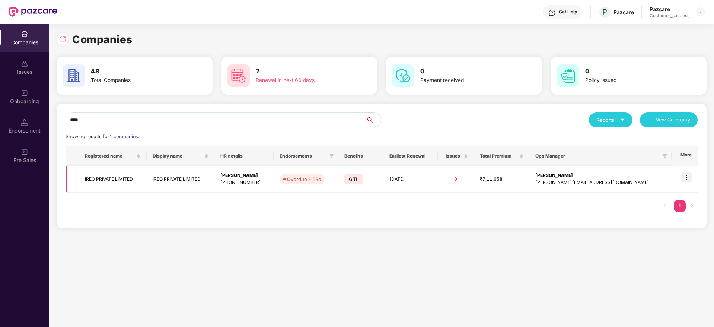
type input "****"
click at [686, 175] on img at bounding box center [686, 177] width 10 height 10
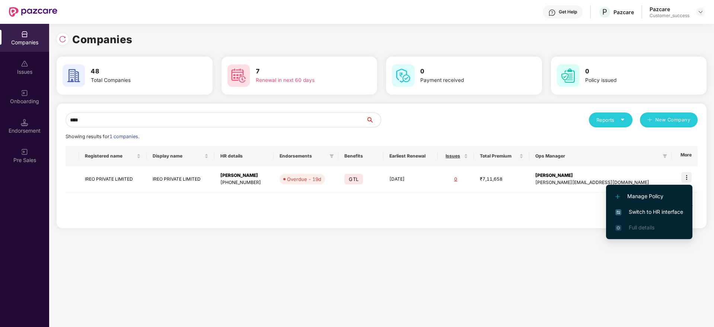
click at [648, 215] on span "Switch to HR interface" at bounding box center [649, 212] width 68 height 8
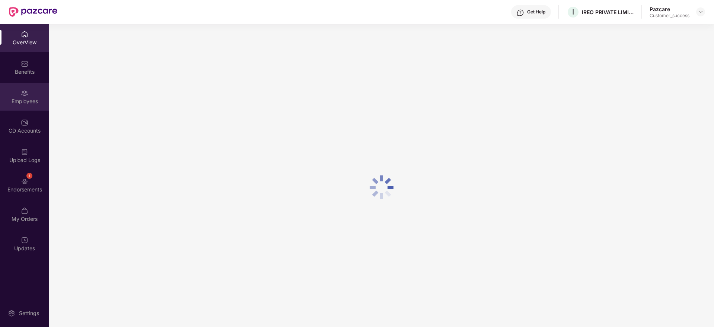
click at [28, 98] on div "Employees" at bounding box center [24, 101] width 49 height 7
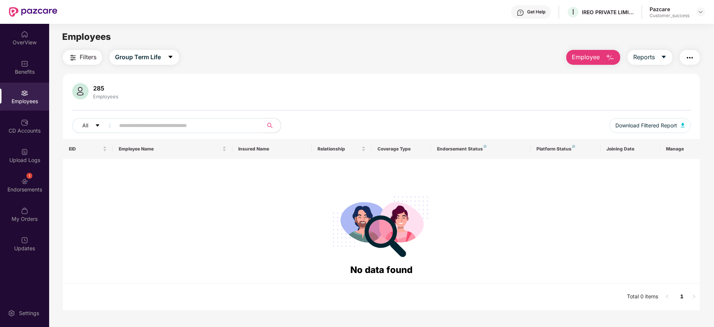
click at [25, 93] on img at bounding box center [24, 92] width 7 height 7
click at [139, 61] on span "Group Term Life" at bounding box center [138, 56] width 46 height 9
click at [13, 73] on div "Benefits" at bounding box center [24, 71] width 49 height 7
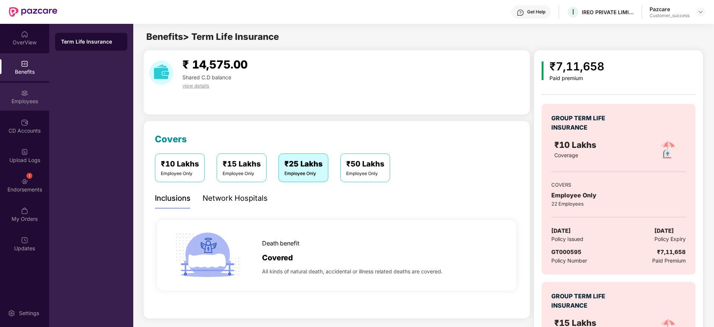
click at [22, 100] on div "Employees" at bounding box center [24, 101] width 49 height 7
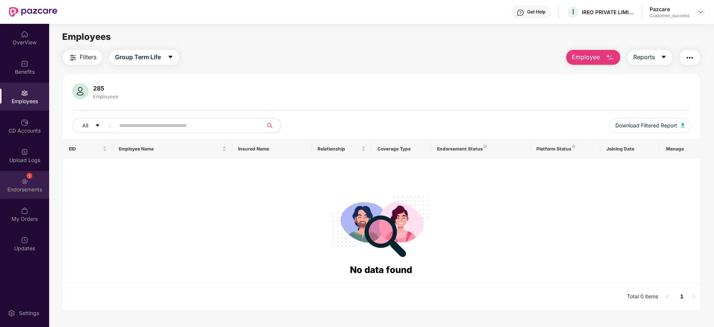
click at [27, 188] on div "Endorsements" at bounding box center [24, 189] width 49 height 7
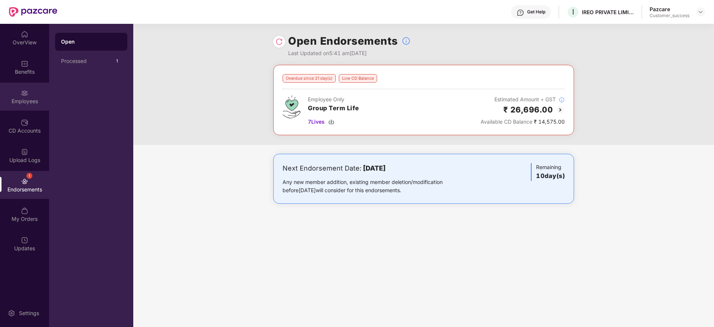
click at [28, 98] on div "Employees" at bounding box center [24, 101] width 49 height 7
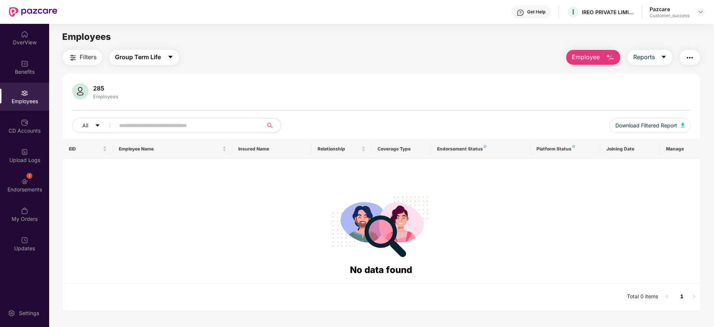
click at [165, 60] on button "Group Term Life" at bounding box center [144, 57] width 70 height 15
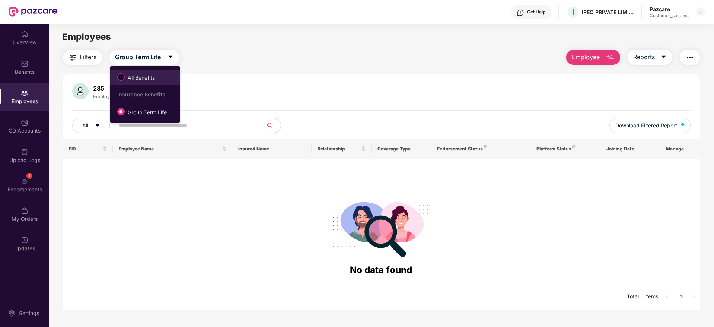
click at [142, 83] on label "All Benefits" at bounding box center [138, 77] width 48 height 13
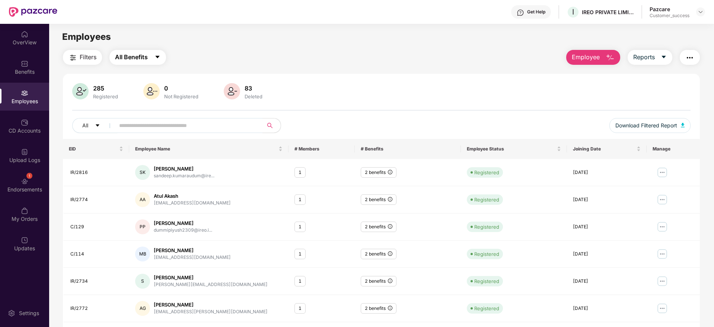
click at [155, 59] on icon "caret-down" at bounding box center [157, 57] width 6 height 6
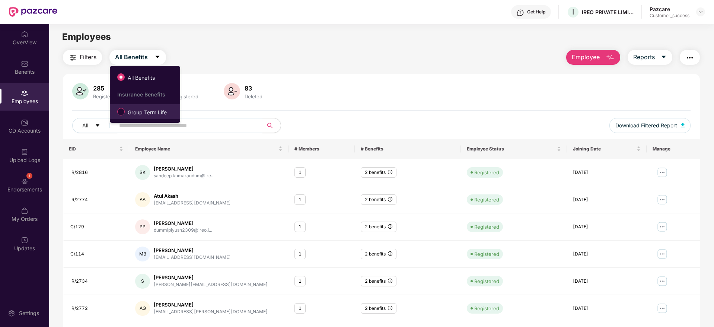
click at [142, 112] on span "Group Term Life" at bounding box center [147, 112] width 45 height 8
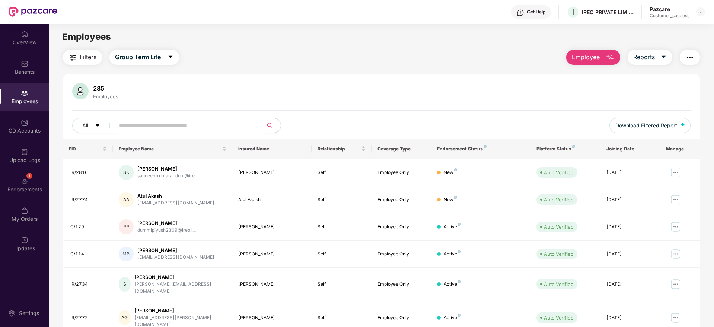
click at [82, 57] on span "Filters" at bounding box center [88, 56] width 17 height 9
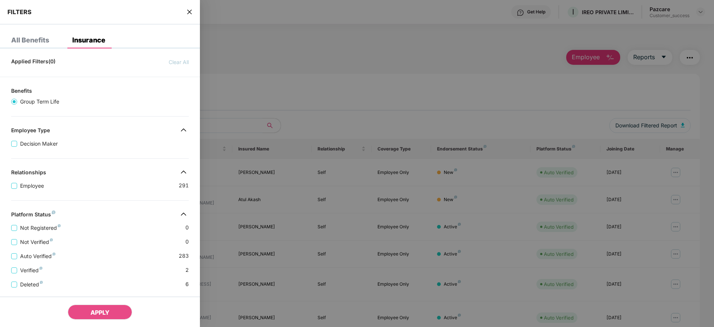
click at [106, 233] on div "Not Verified 0" at bounding box center [100, 239] width 178 height 14
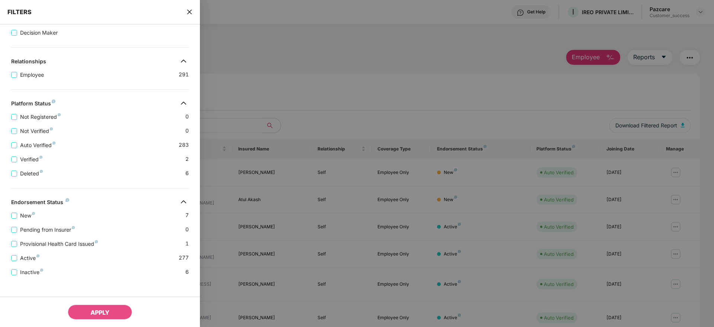
scroll to position [116, 0]
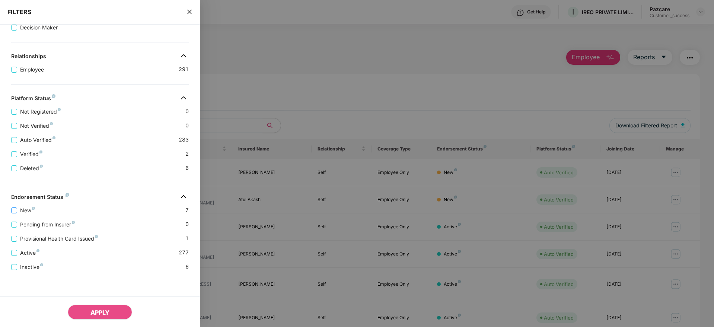
click at [26, 209] on span "New" at bounding box center [27, 210] width 21 height 8
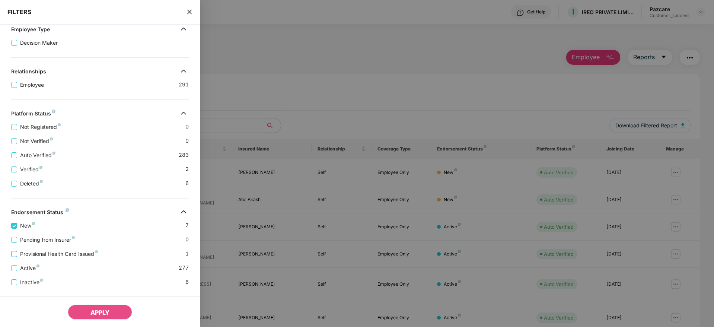
click at [83, 254] on span "Provisional Health Card Issued" at bounding box center [59, 254] width 84 height 8
click at [95, 312] on span "APPLY" at bounding box center [99, 312] width 19 height 7
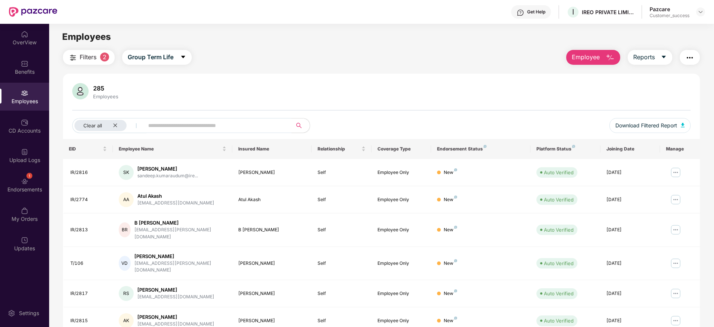
click at [427, 105] on div "285 Employees Clear all Download Filtered Report" at bounding box center [381, 111] width 637 height 56
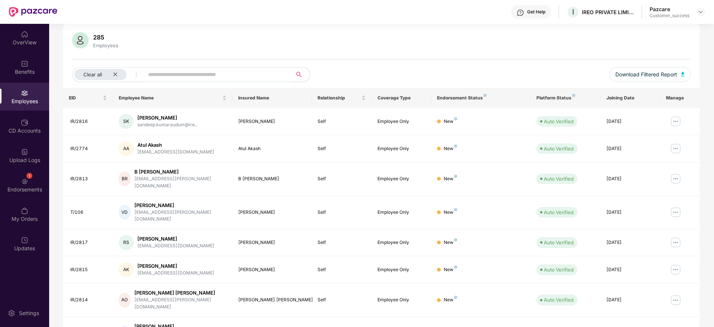
scroll to position [76, 0]
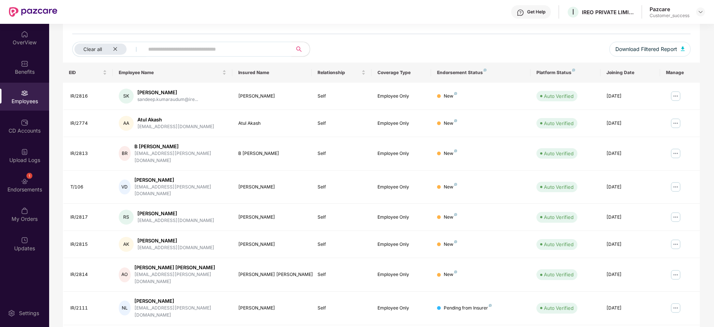
click at [55, 74] on div "Filters 2 Group Term Life Employee Reports 285 Employees Clear all Download Fil…" at bounding box center [381, 163] width 664 height 378
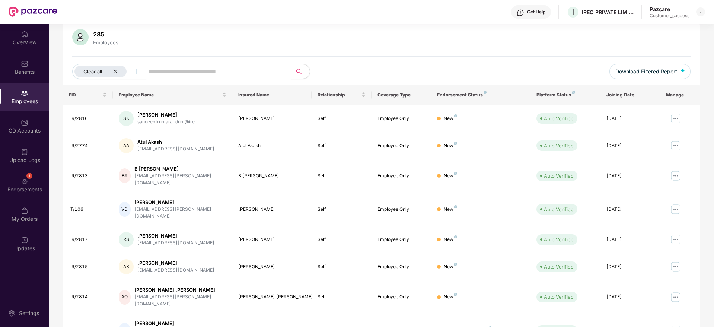
scroll to position [0, 0]
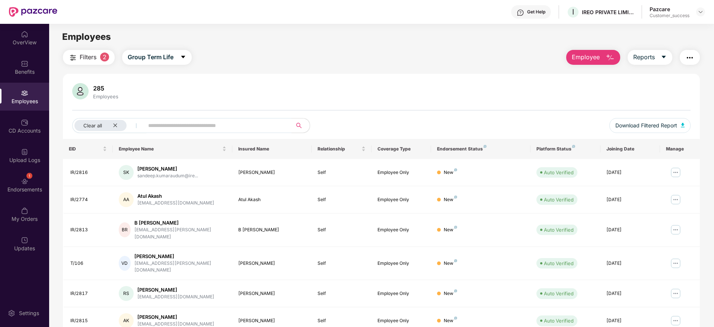
click at [93, 57] on span "Filters" at bounding box center [88, 56] width 17 height 9
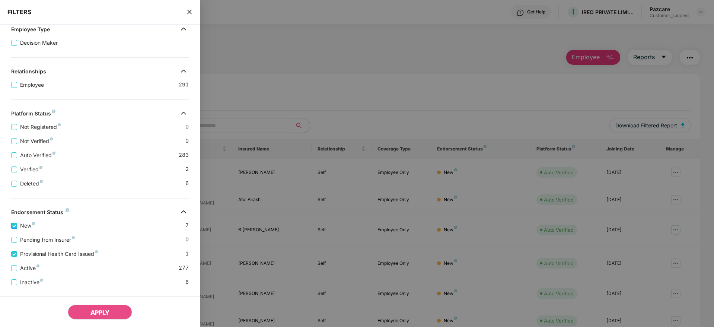
click at [22, 223] on span "New" at bounding box center [27, 225] width 21 height 8
click at [24, 252] on span "Provisional Health Card Issued" at bounding box center [59, 254] width 84 height 8
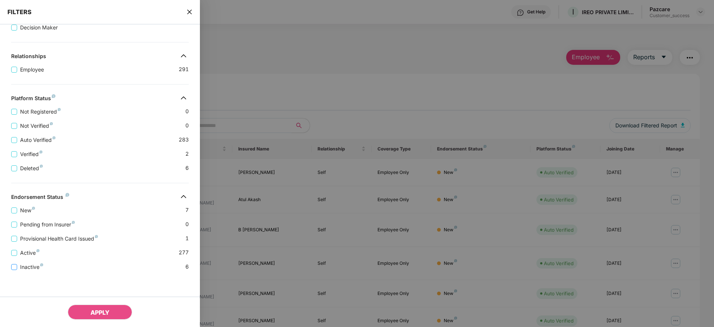
click at [23, 267] on span "Inactive" at bounding box center [31, 267] width 29 height 8
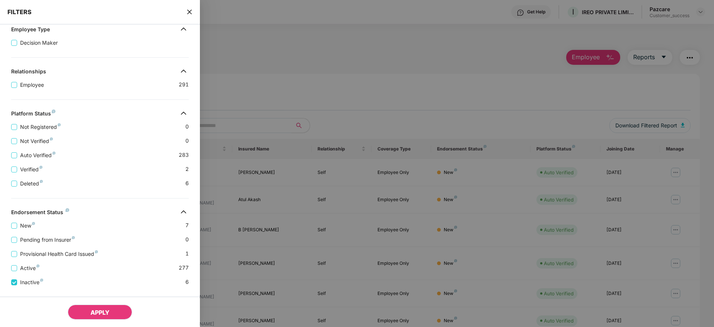
click at [97, 310] on span "APPLY" at bounding box center [99, 312] width 19 height 7
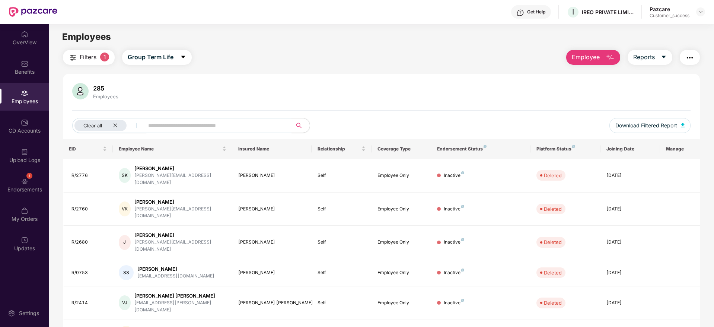
click at [706, 174] on div "Filters 1 Group Term Life Employee Reports 285 Employees Clear all Download Fil…" at bounding box center [381, 212] width 664 height 324
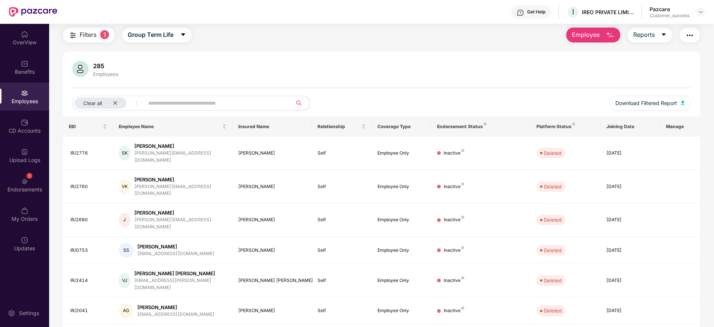
scroll to position [24, 0]
click at [115, 102] on icon "close" at bounding box center [115, 102] width 4 height 4
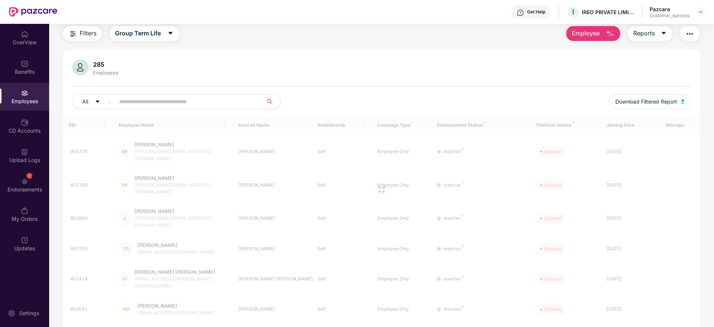
click at [87, 35] on span "Filters" at bounding box center [88, 33] width 17 height 9
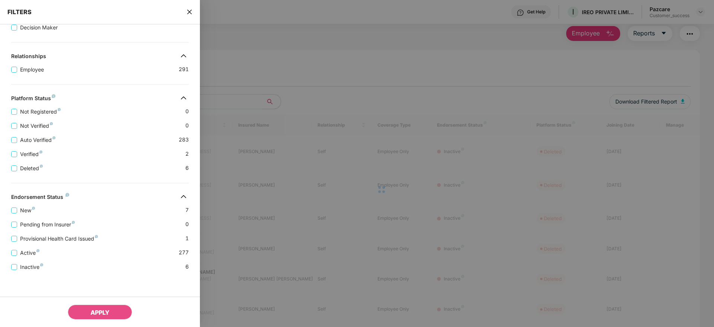
click at [111, 229] on div "Provisional Health Card Issued 1" at bounding box center [100, 236] width 178 height 14
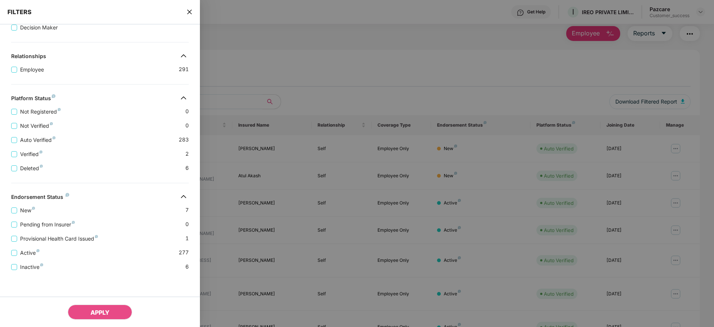
click at [187, 10] on icon "close" at bounding box center [189, 12] width 6 height 6
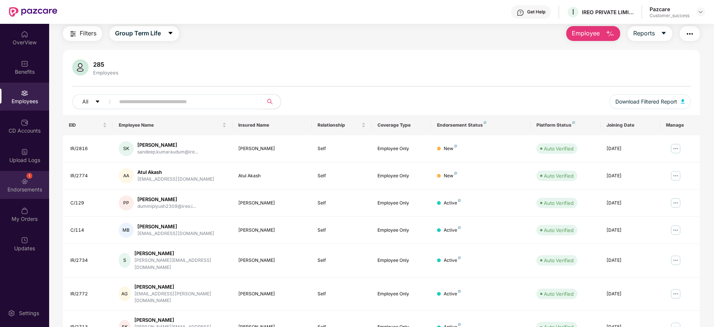
click at [26, 191] on div "Endorsements" at bounding box center [24, 189] width 49 height 7
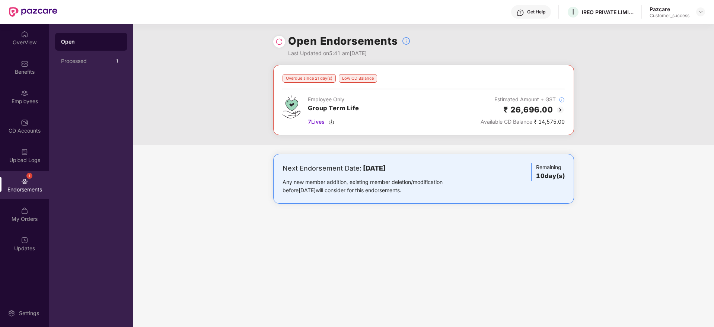
click at [557, 107] on img at bounding box center [560, 109] width 9 height 9
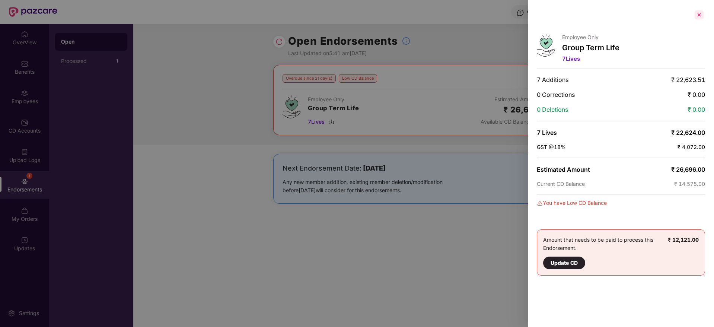
click at [698, 14] on div at bounding box center [699, 15] width 12 height 12
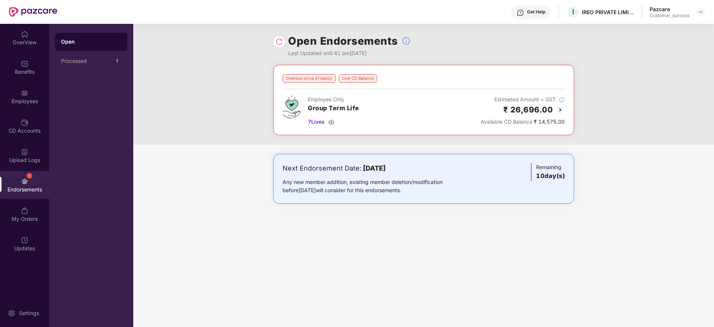
click at [528, 119] on span "Available CD Balance" at bounding box center [506, 121] width 52 height 6
click at [555, 109] on div "₹ 26,696.00" at bounding box center [522, 109] width 84 height 12
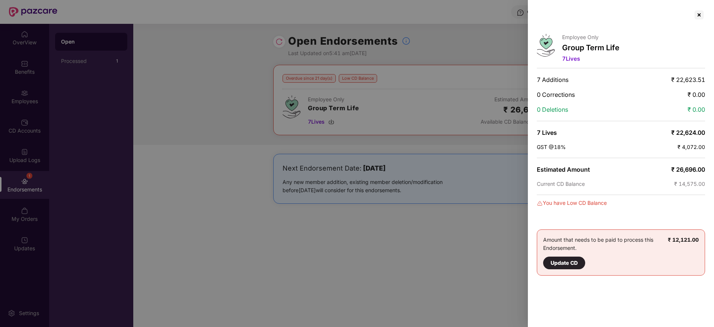
click at [497, 236] on div at bounding box center [357, 163] width 714 height 327
click at [699, 16] on div at bounding box center [699, 15] width 12 height 12
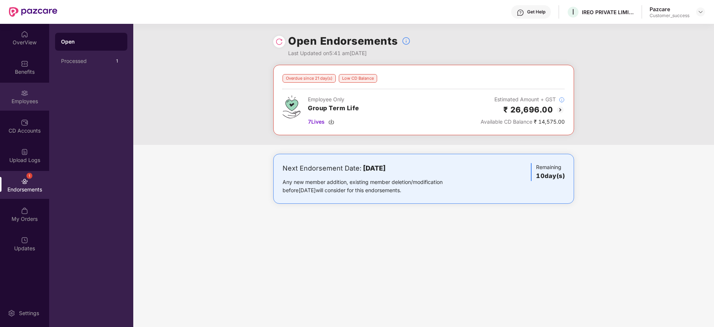
click at [28, 100] on div "Employees" at bounding box center [24, 101] width 49 height 7
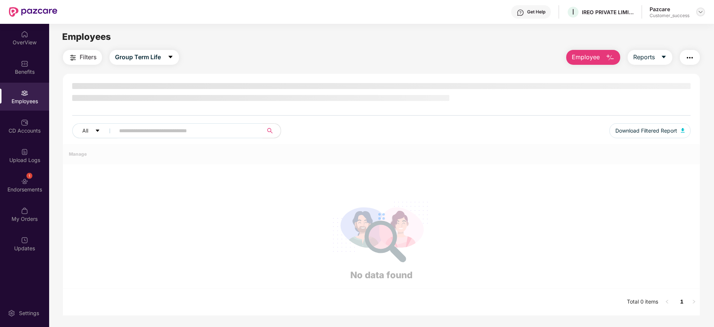
click at [704, 10] on div at bounding box center [700, 11] width 9 height 9
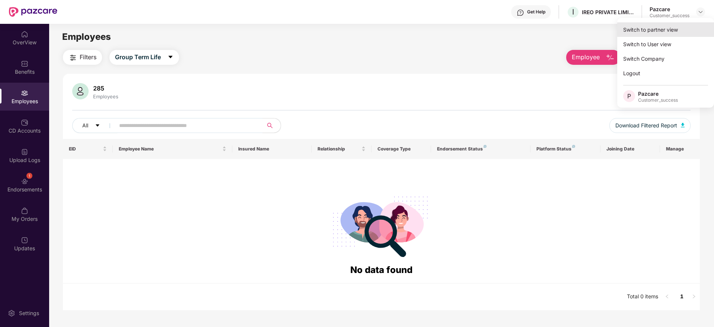
click at [673, 30] on div "Switch to partner view" at bounding box center [665, 29] width 97 height 15
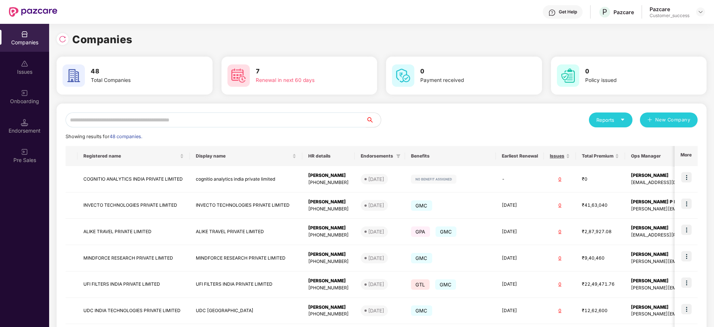
click at [240, 120] on input "text" at bounding box center [216, 119] width 300 height 15
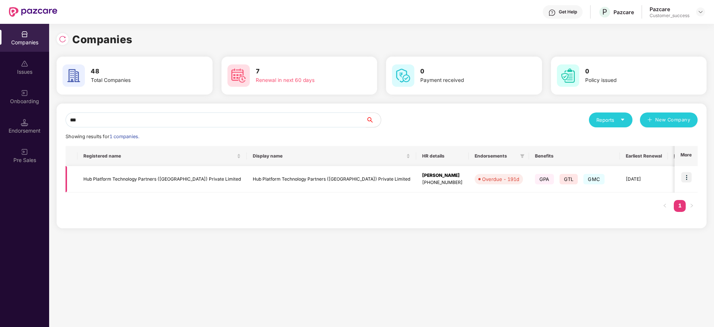
type input "***"
click at [686, 178] on img at bounding box center [686, 177] width 10 height 10
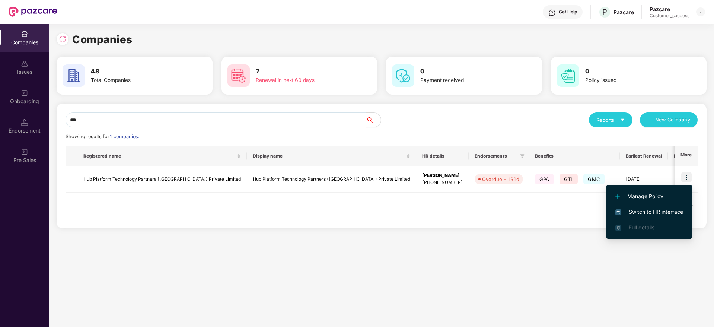
click at [649, 215] on span "Switch to HR interface" at bounding box center [649, 212] width 68 height 8
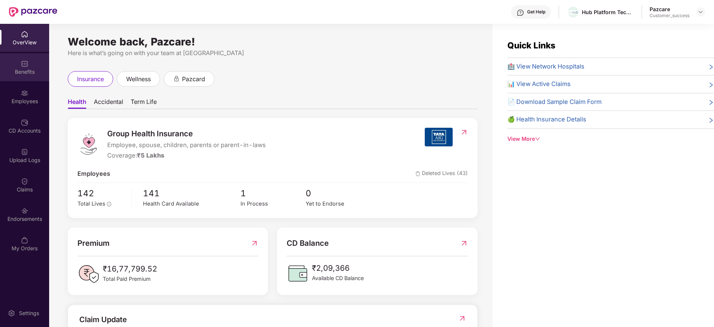
click at [19, 66] on div "Benefits" at bounding box center [24, 67] width 49 height 28
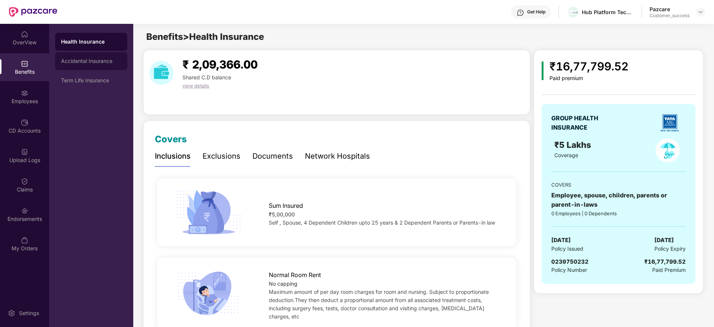
click at [81, 61] on div "Accidental Insurance" at bounding box center [91, 61] width 60 height 6
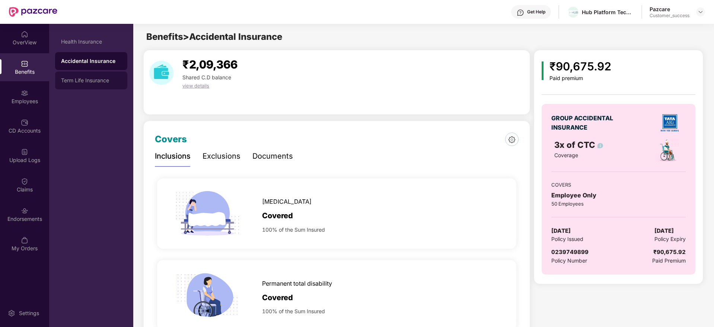
click at [93, 80] on div "Term Life Insurance" at bounding box center [91, 80] width 60 height 6
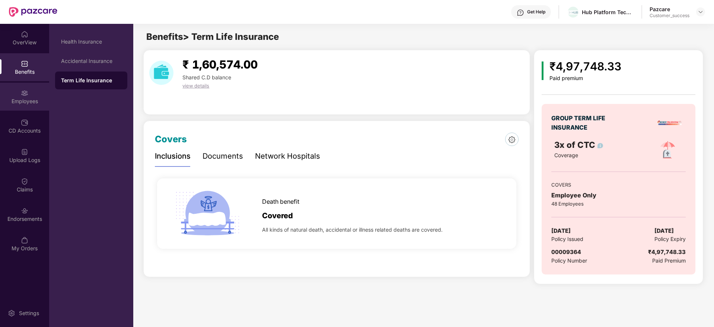
click at [30, 99] on div "Employees" at bounding box center [24, 101] width 49 height 7
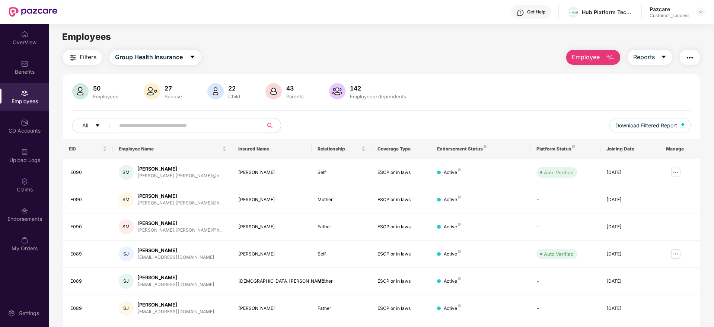
click at [172, 124] on input "text" at bounding box center [186, 125] width 134 height 11
type input "*"
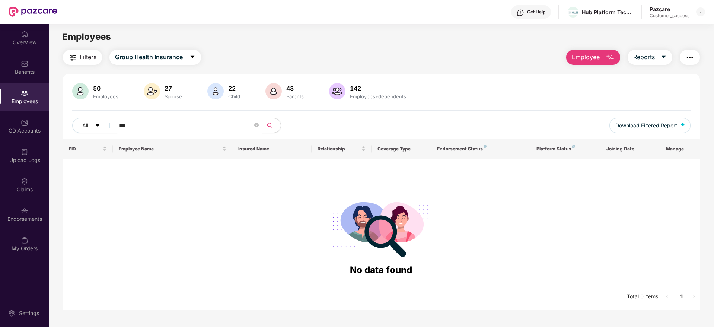
type input "***"
click at [701, 10] on img at bounding box center [700, 12] width 6 height 6
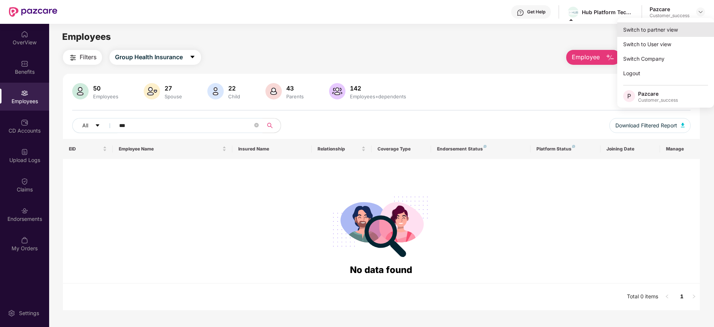
click at [664, 24] on div "Switch to partner view" at bounding box center [665, 29] width 97 height 15
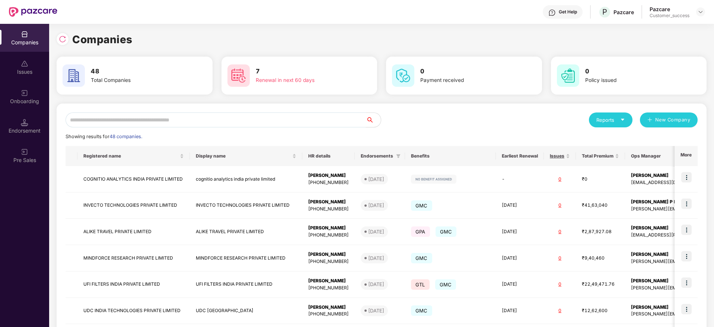
click at [153, 119] on input "text" at bounding box center [216, 119] width 300 height 15
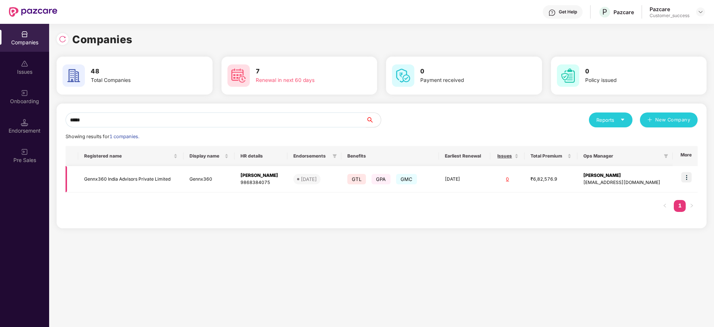
type input "*****"
click at [146, 178] on td "Gennx360 India Advisors Private Limited" at bounding box center [130, 179] width 105 height 26
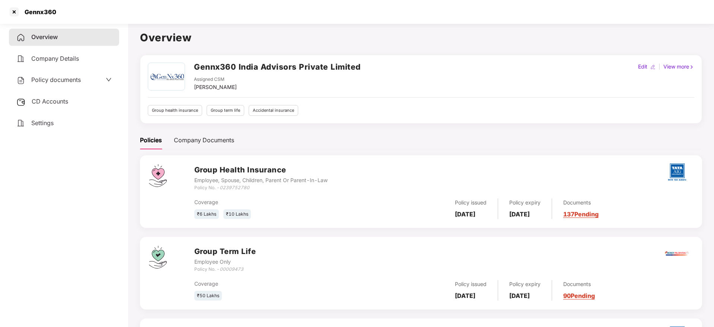
click at [595, 297] on link "90 Pending" at bounding box center [579, 295] width 32 height 7
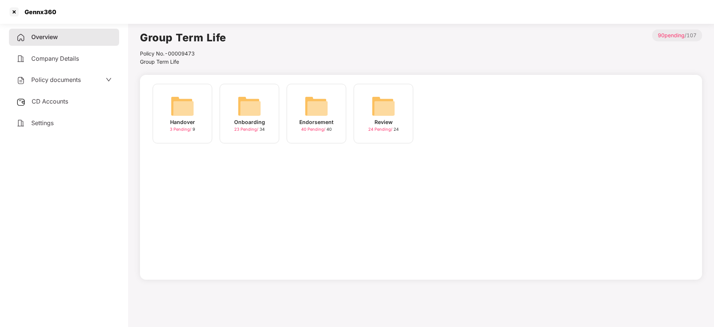
click at [323, 105] on img at bounding box center [316, 106] width 24 height 24
click at [242, 108] on img at bounding box center [249, 106] width 24 height 24
